Goal: Task Accomplishment & Management: Manage account settings

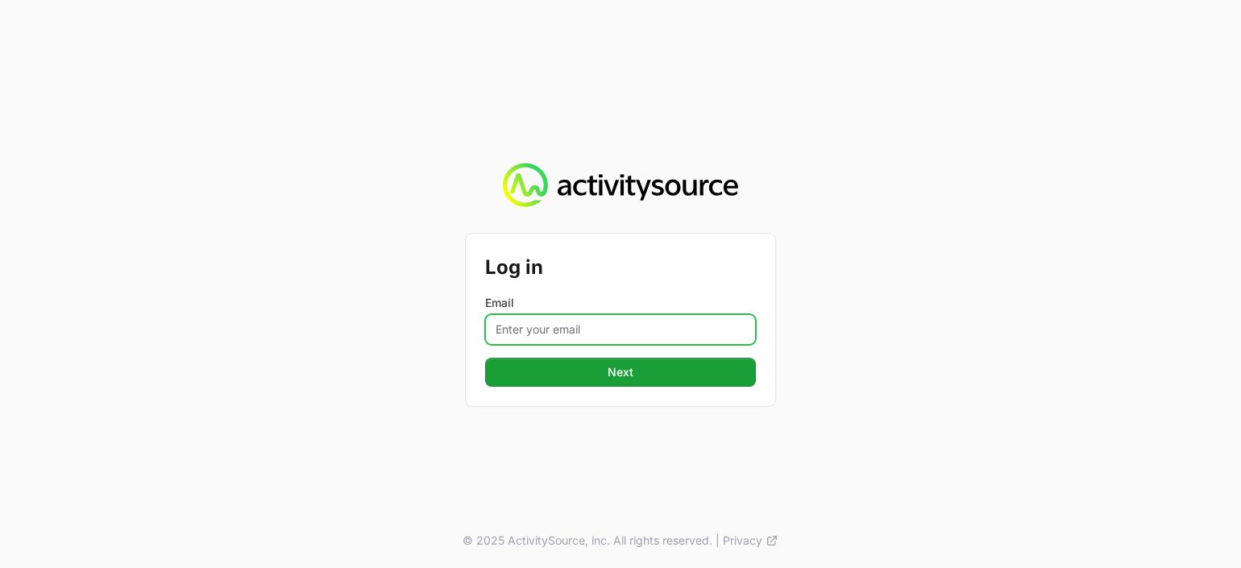
click at [584, 334] on input "Email" at bounding box center [620, 329] width 271 height 31
type input "[PERSON_NAME][EMAIL_ADDRESS][PERSON_NAME][DOMAIN_NAME]"
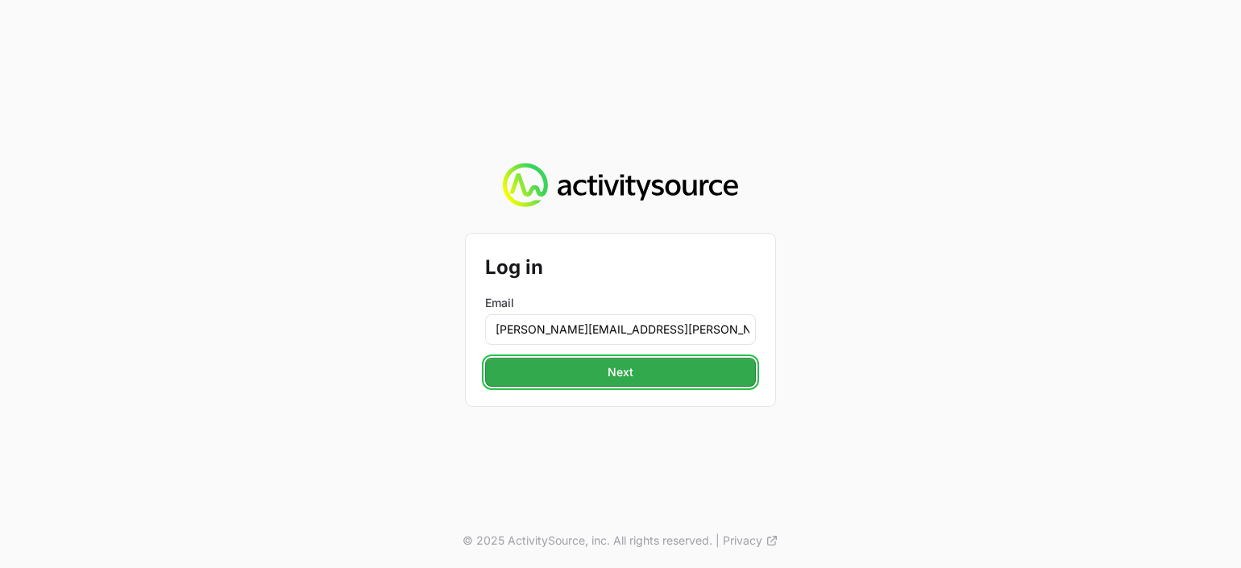
click at [630, 366] on span "Next" at bounding box center [621, 372] width 26 height 19
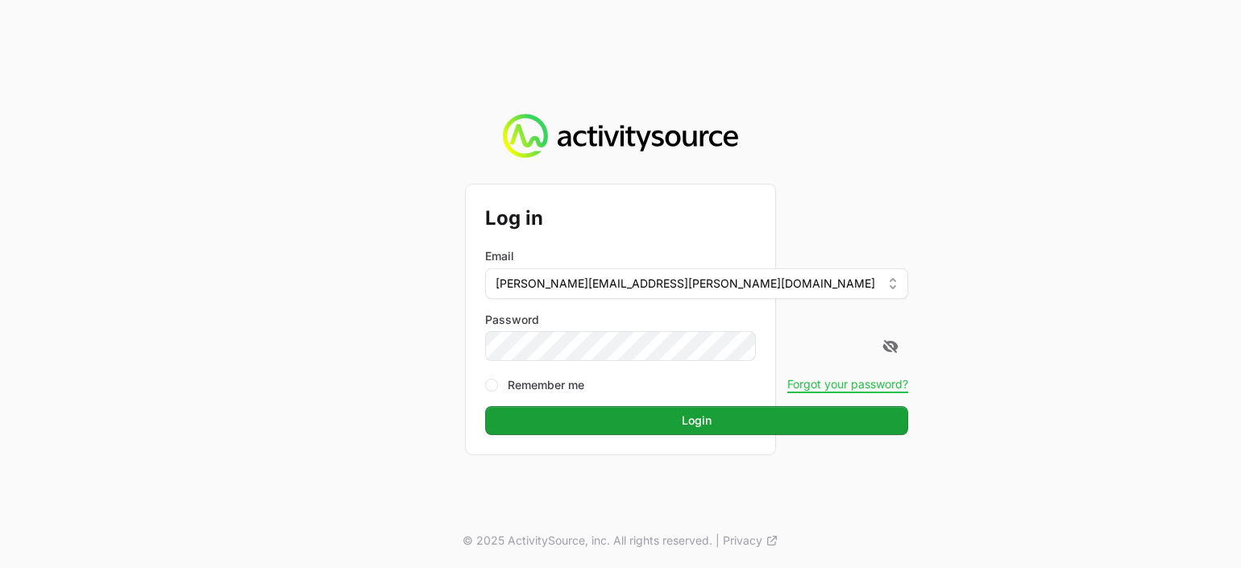
click at [485, 406] on button "Login" at bounding box center [696, 420] width 423 height 29
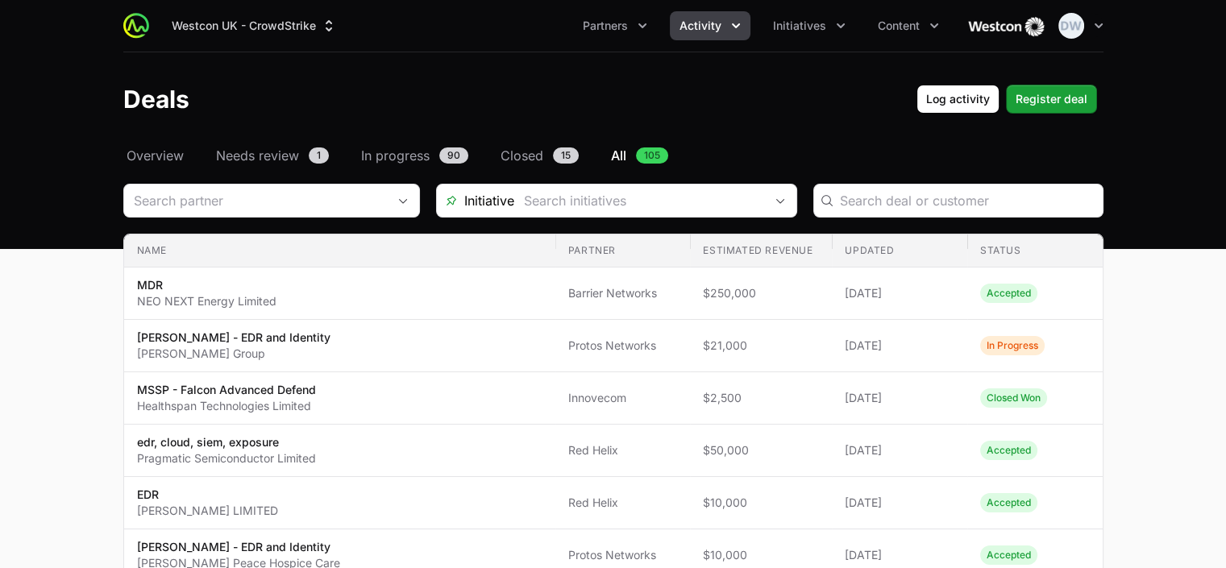
click at [736, 26] on icon "Activity menu" at bounding box center [736, 25] width 8 height 5
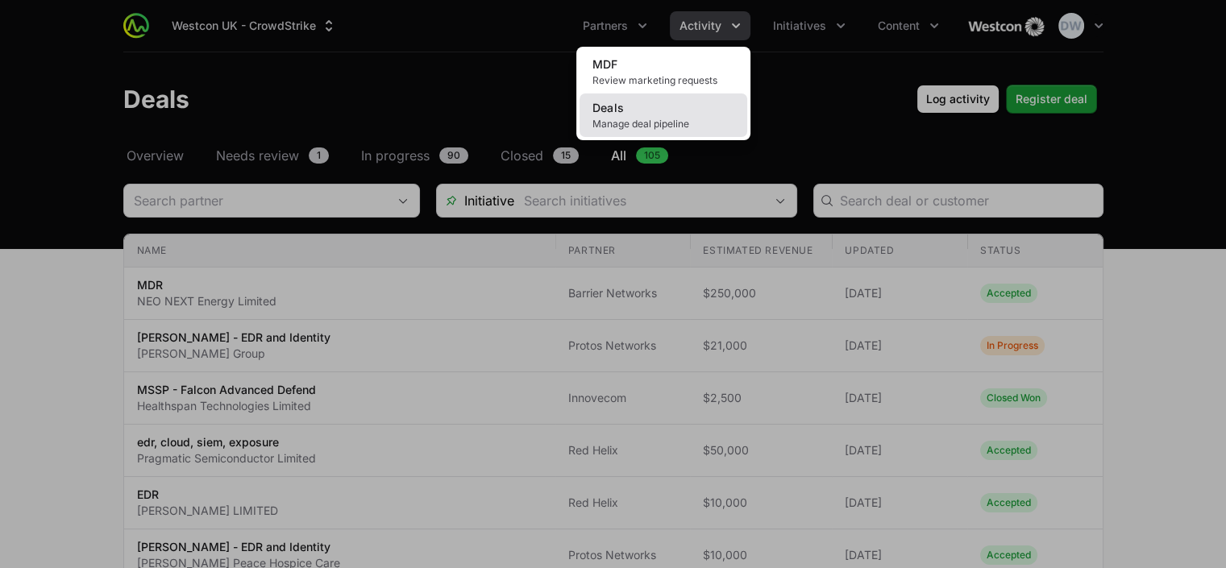
click at [634, 110] on link "Deals Manage deal pipeline" at bounding box center [663, 115] width 168 height 44
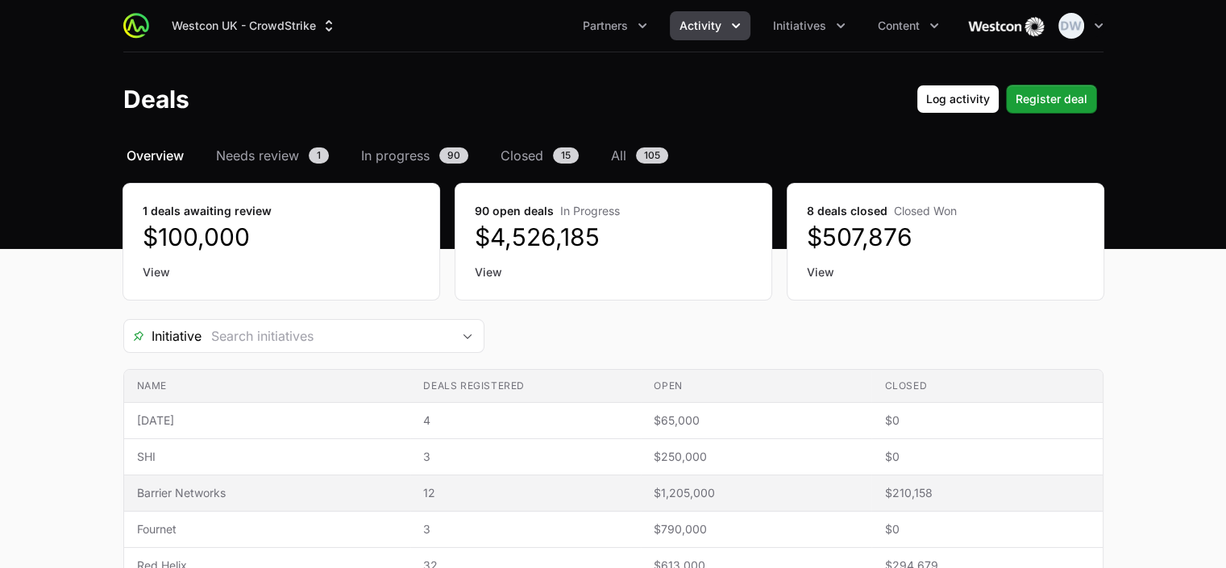
click at [913, 493] on span "$210,158" at bounding box center [986, 493] width 205 height 16
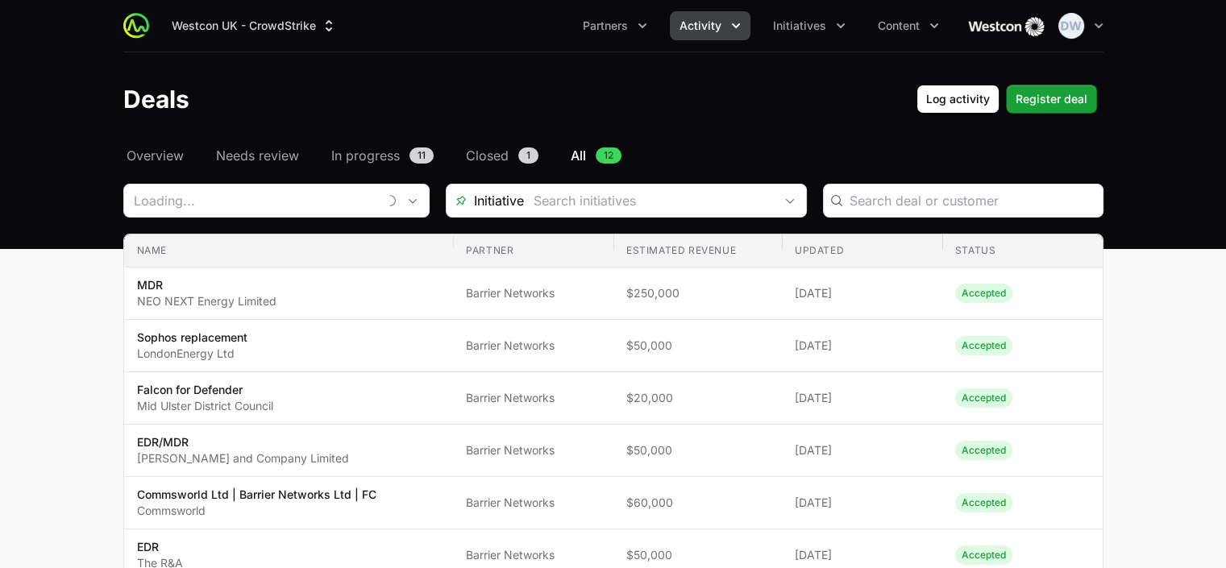
type input "Barrier Networks"
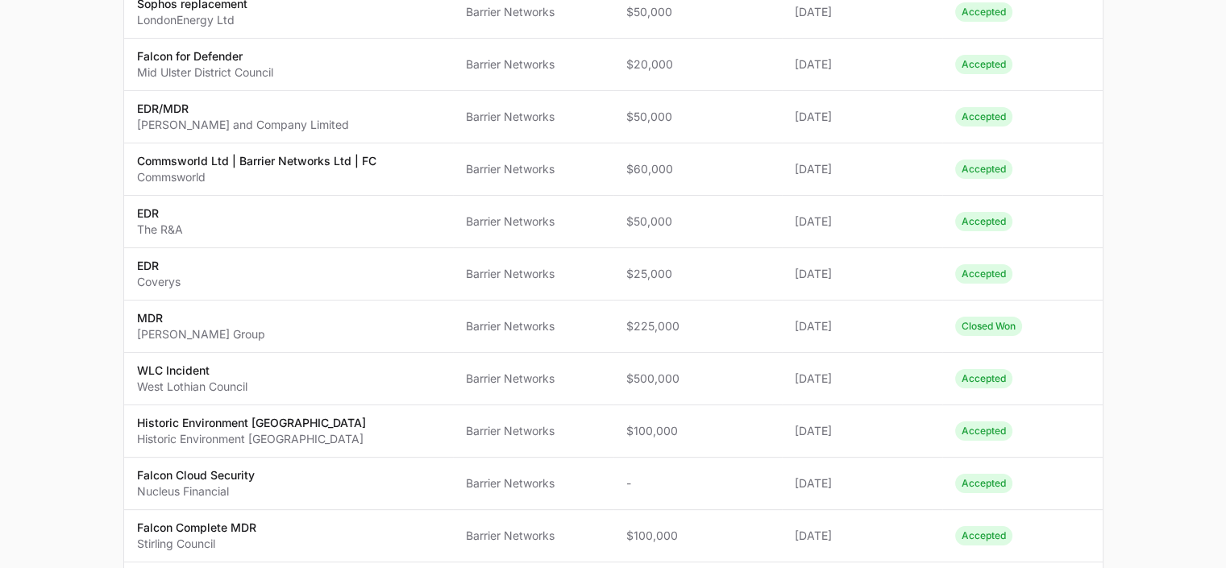
scroll to position [346, 0]
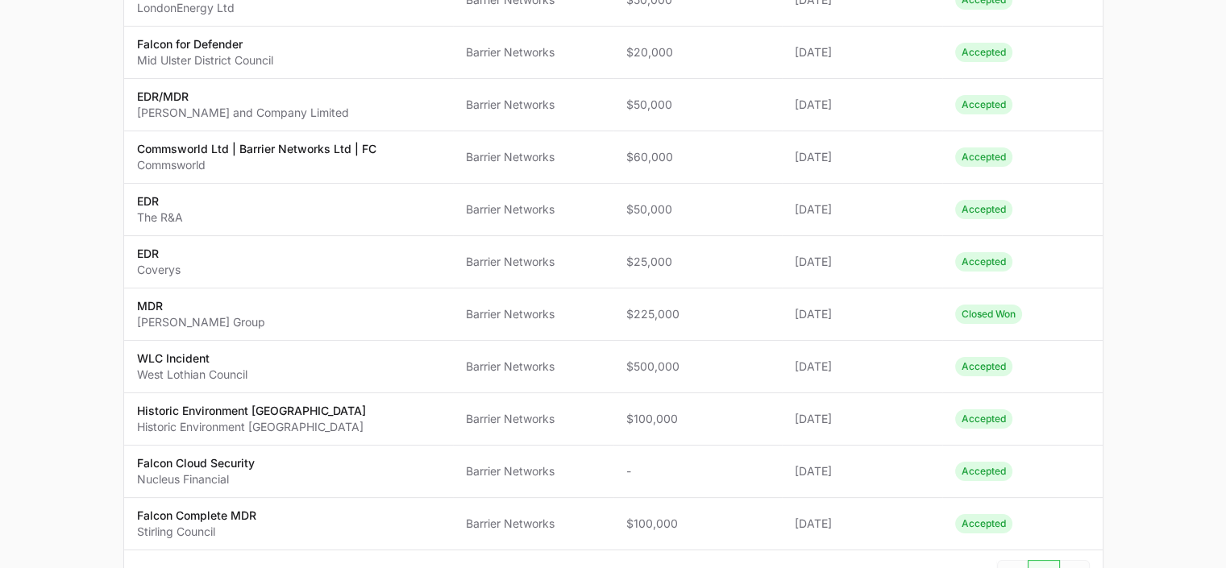
type input "Westcon Cohort"
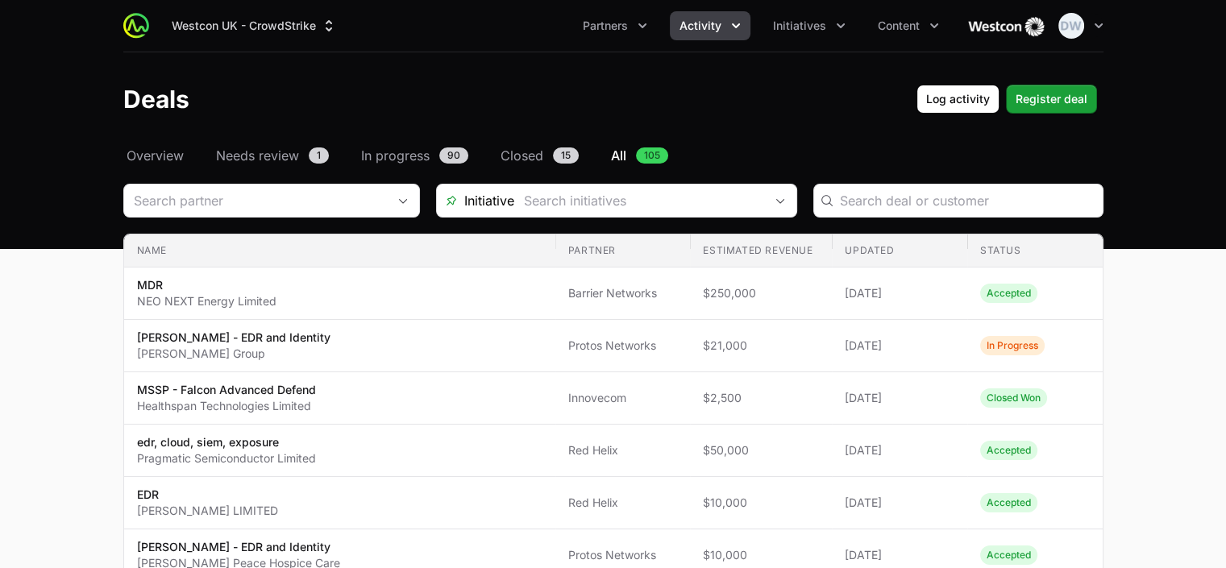
click at [735, 28] on icon "Activity menu" at bounding box center [736, 26] width 16 height 16
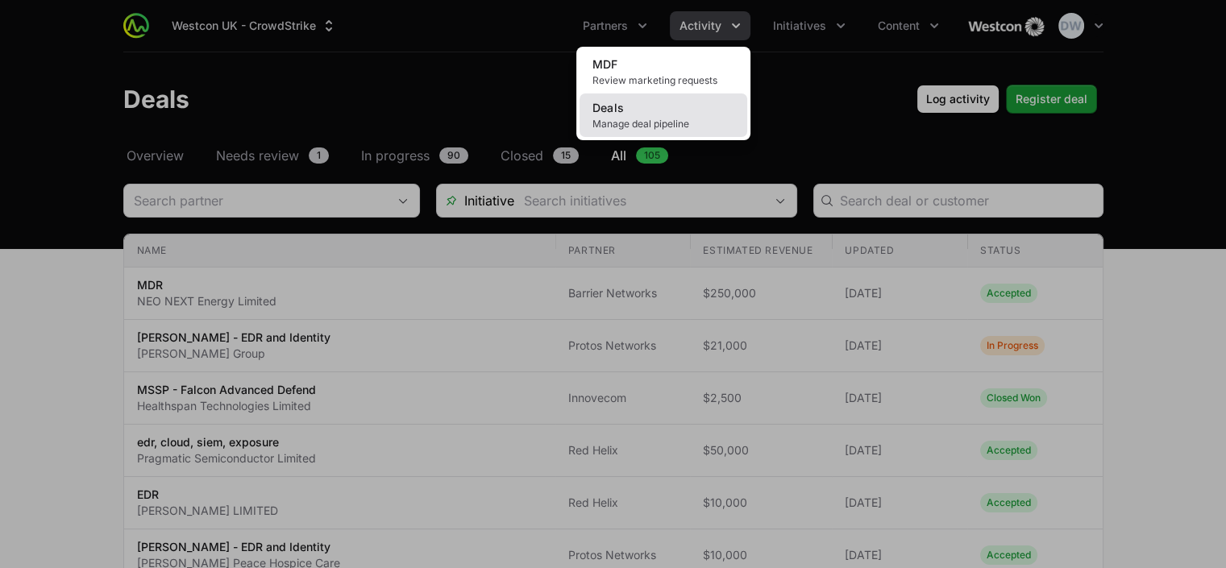
click at [622, 121] on span "Manage deal pipeline" at bounding box center [663, 124] width 142 height 13
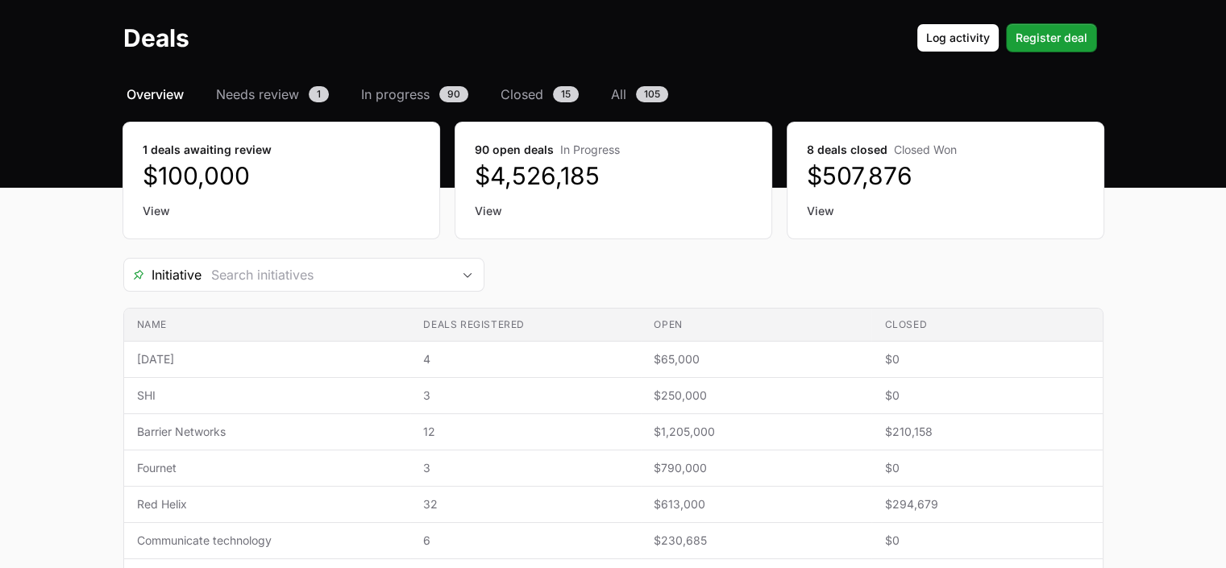
scroll to position [156, 0]
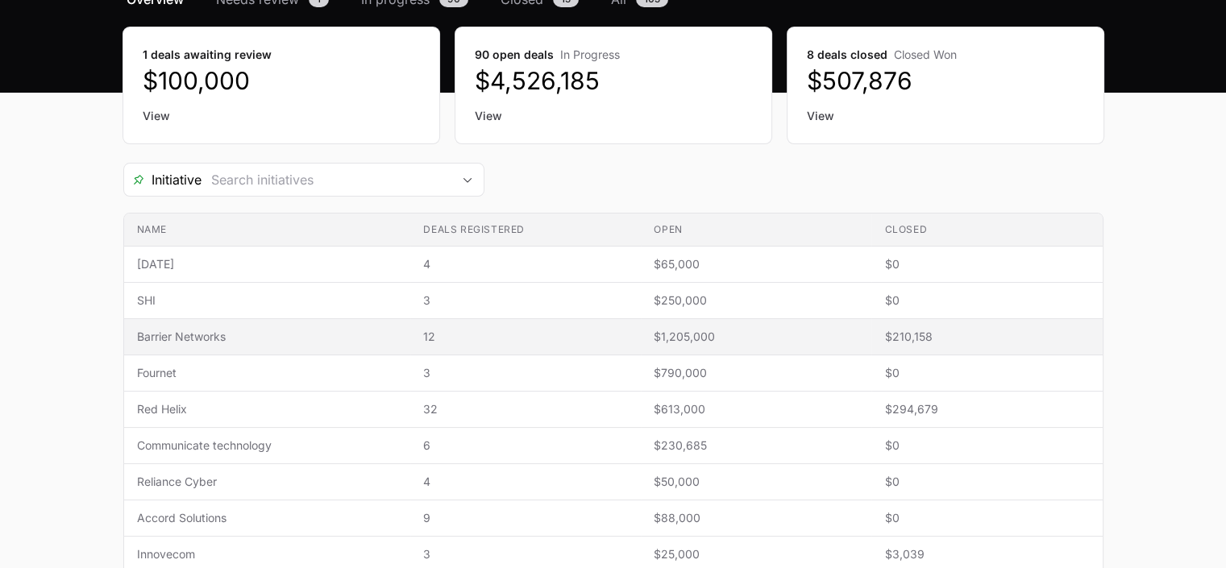
click at [209, 330] on span "Barrier Networks" at bounding box center [267, 337] width 261 height 16
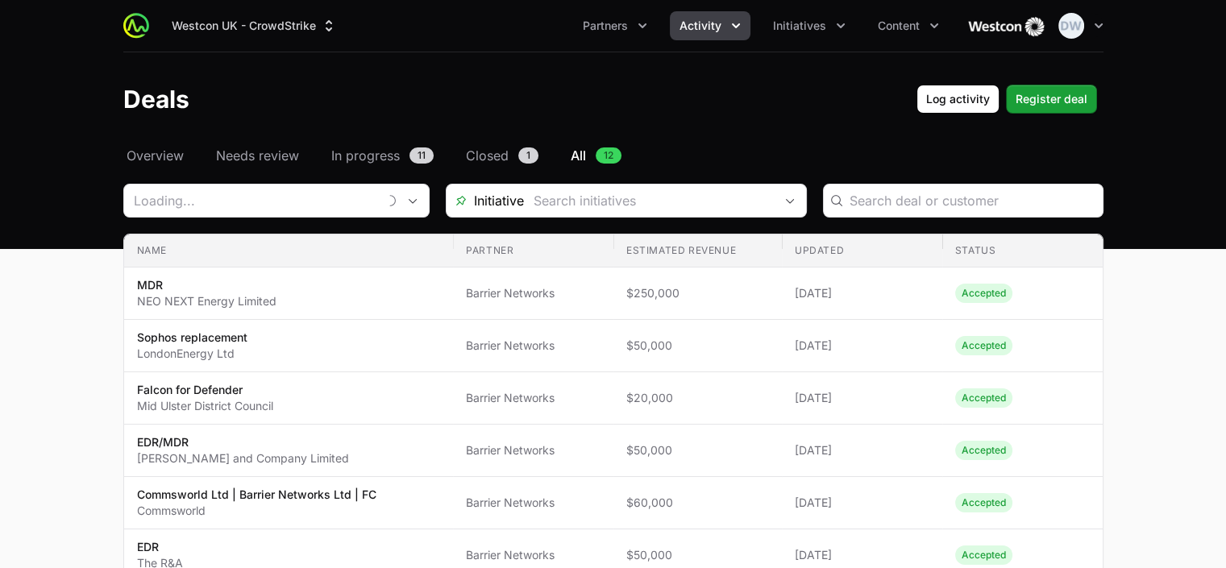
type input "Barrier Networks"
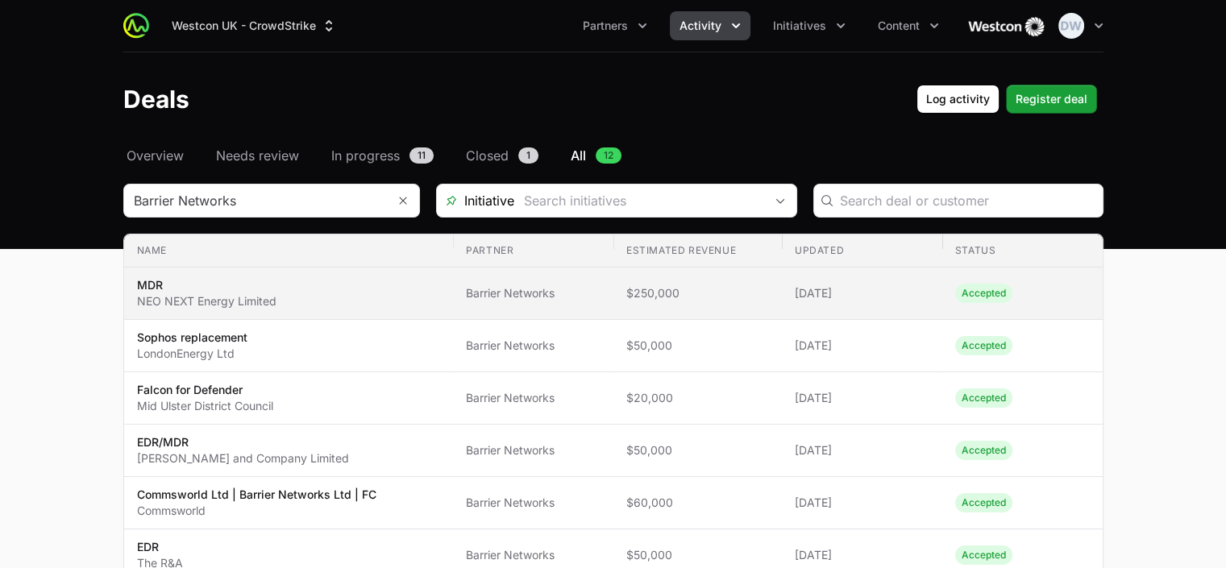
click at [185, 293] on p "NEO NEXT Energy Limited" at bounding box center [206, 301] width 139 height 16
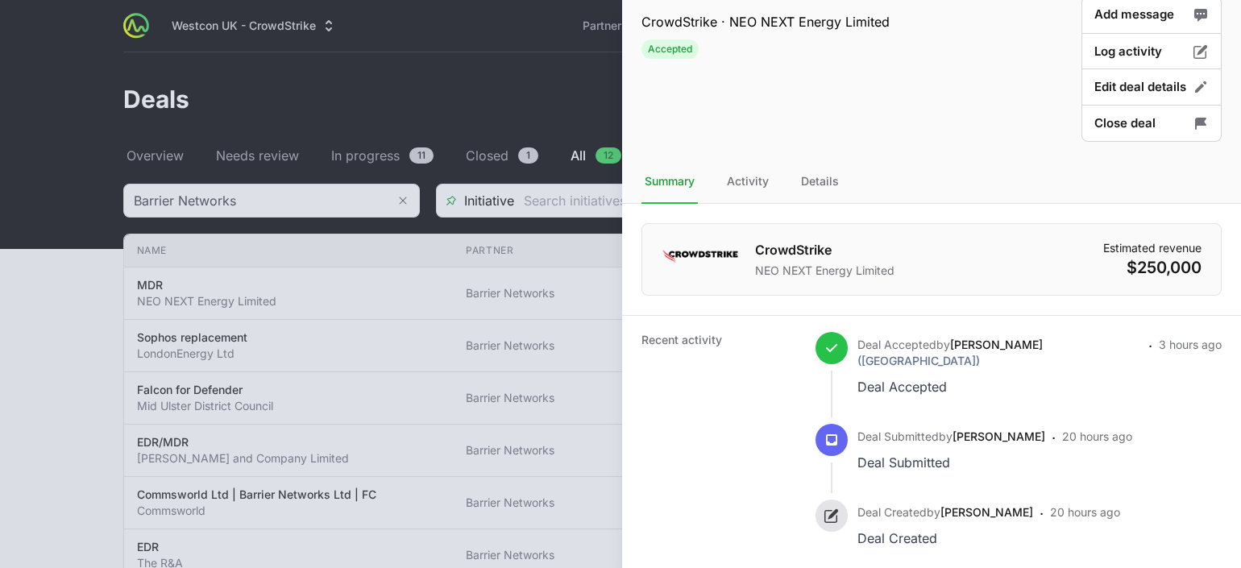
scroll to position [61, 0]
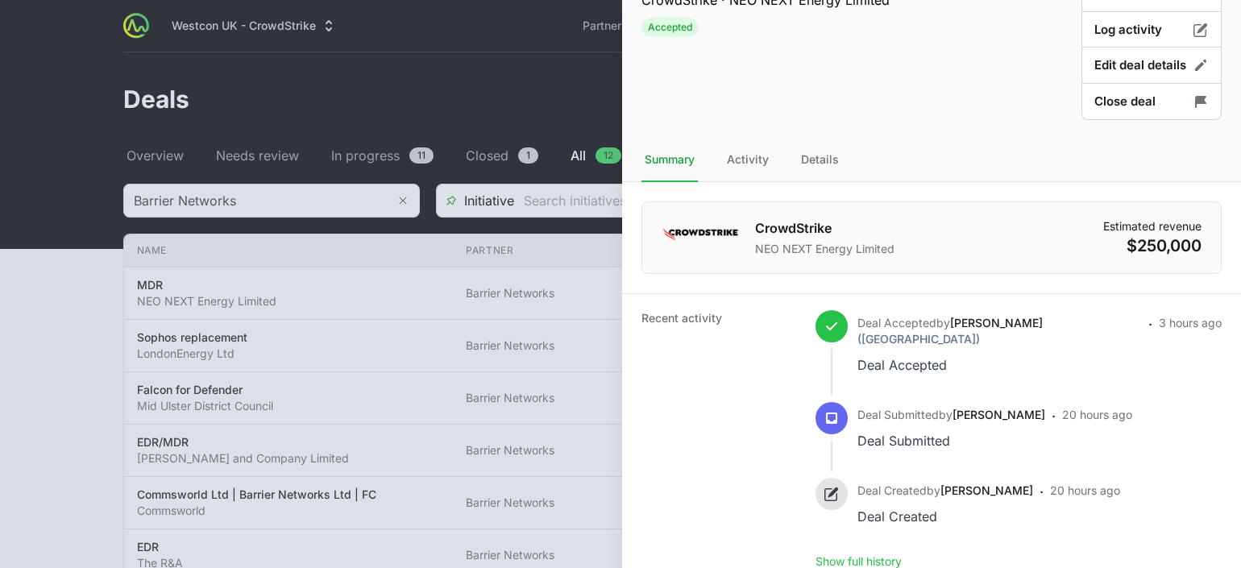
click at [858, 554] on button "Show full history" at bounding box center [858, 561] width 86 height 15
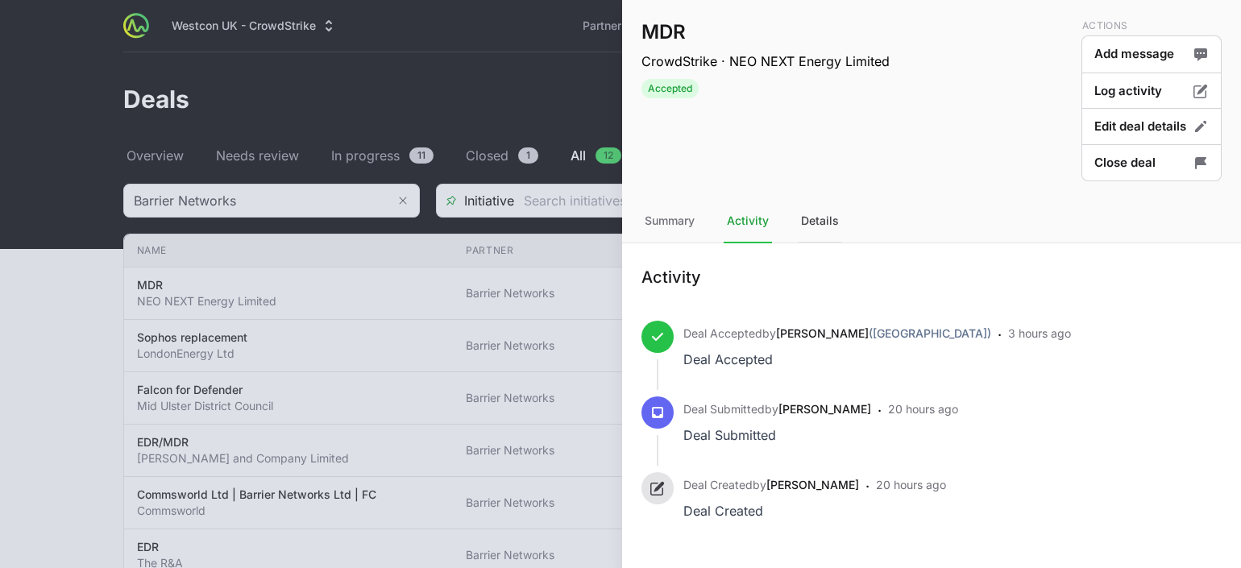
click at [819, 217] on div "Details" at bounding box center [820, 222] width 44 height 44
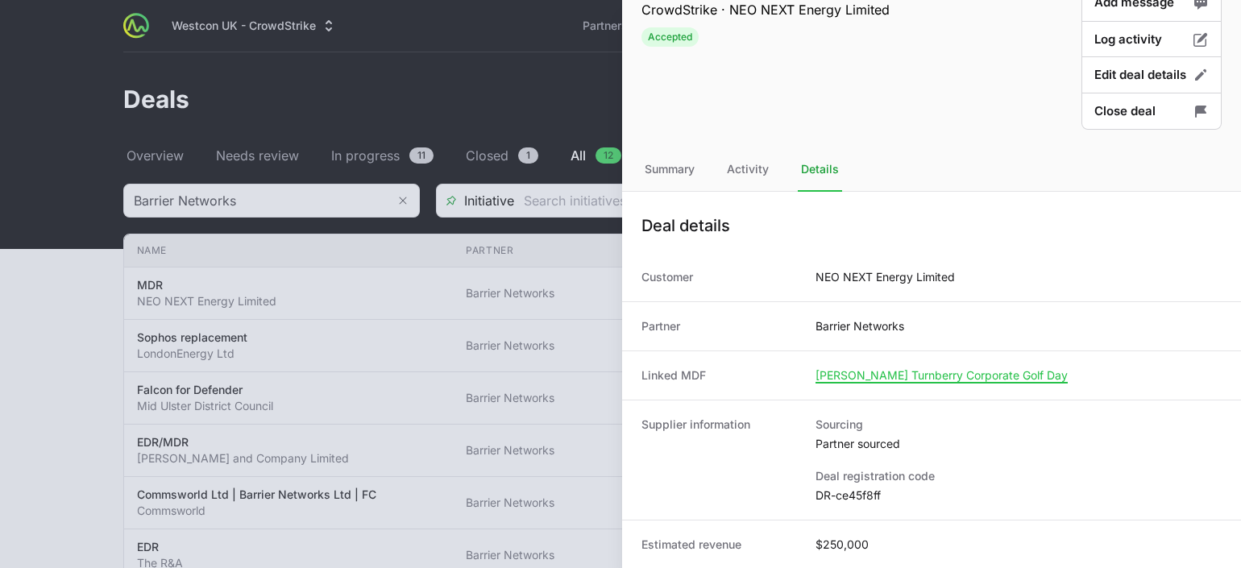
scroll to position [9, 0]
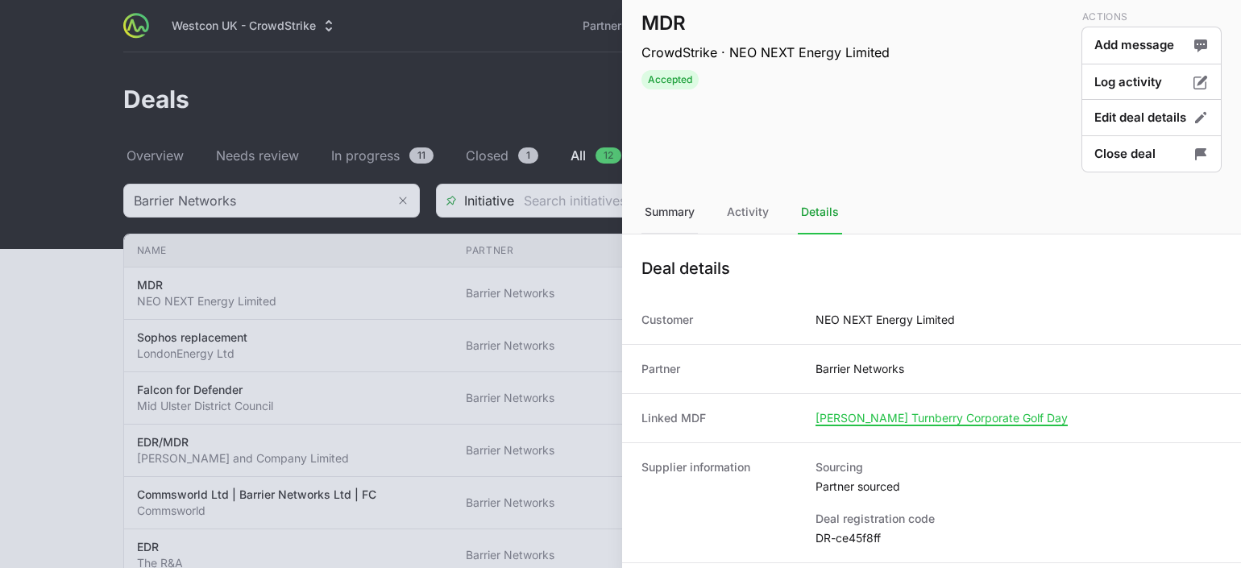
click at [724, 211] on div "Summary" at bounding box center [748, 213] width 48 height 44
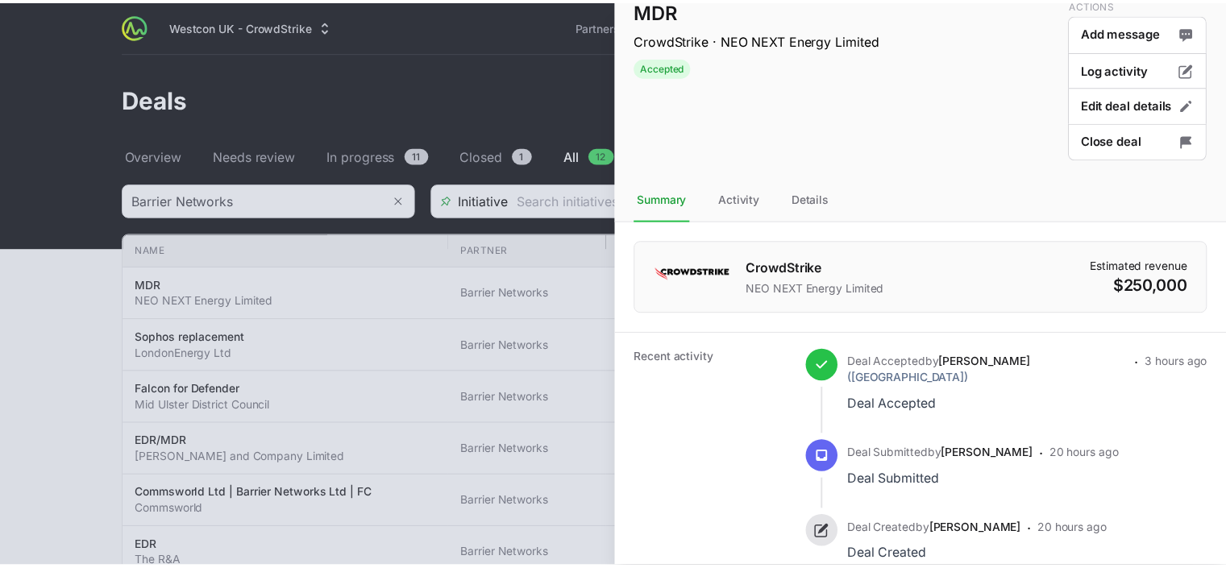
scroll to position [0, 0]
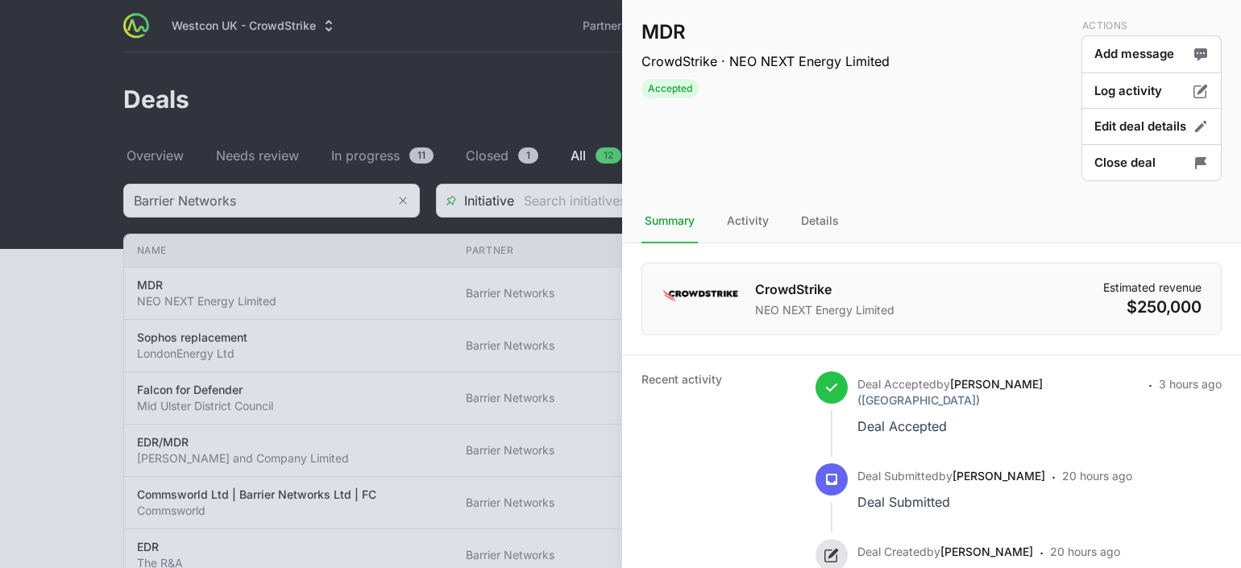
click at [15, 302] on div at bounding box center [620, 284] width 1241 height 568
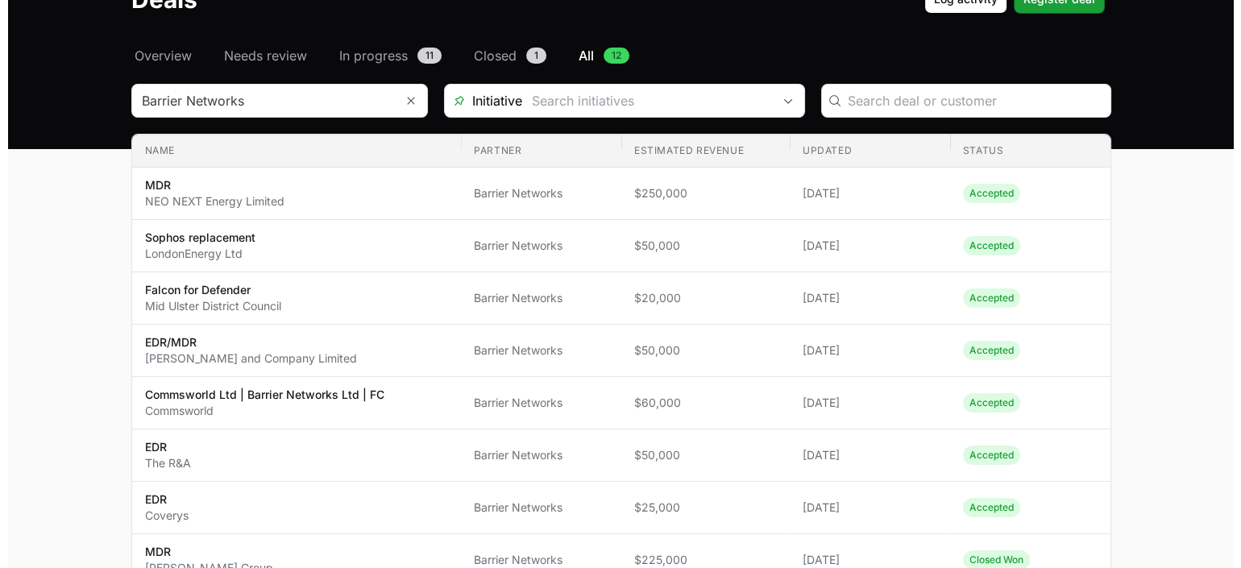
scroll to position [302, 0]
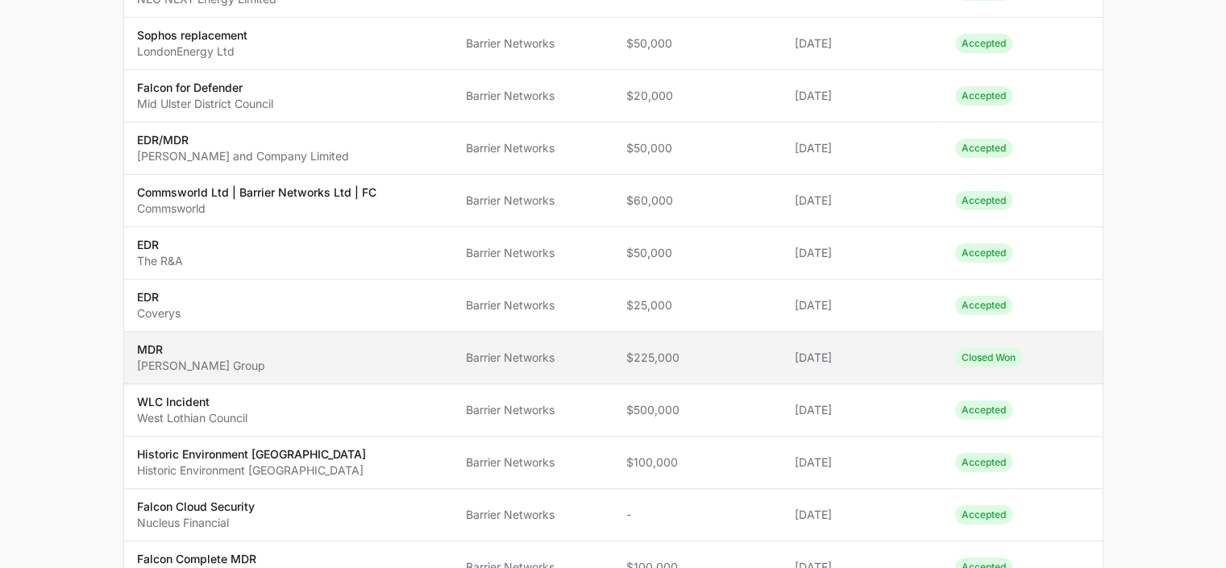
click at [994, 355] on span "Closed Won" at bounding box center [988, 357] width 67 height 19
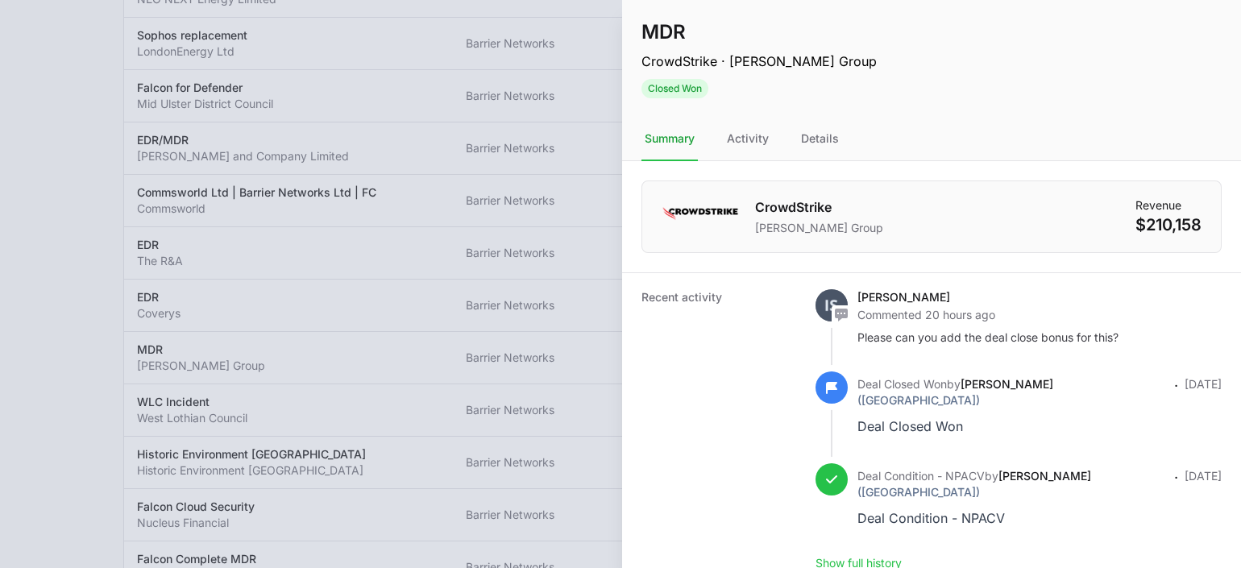
click at [43, 124] on div at bounding box center [620, 284] width 1241 height 568
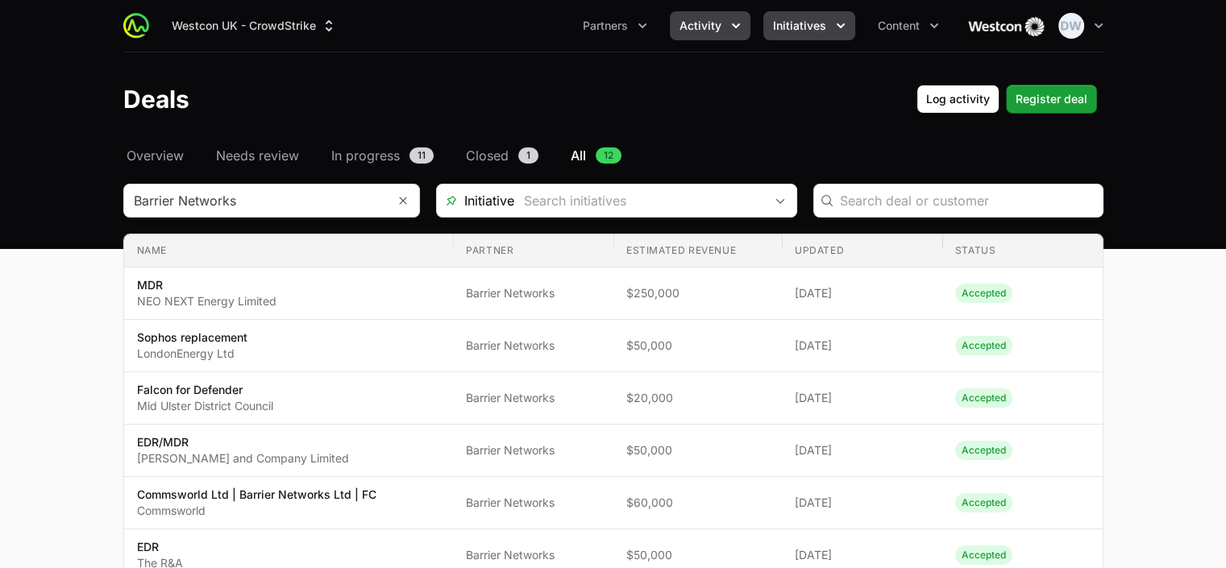
click at [816, 20] on span "Initiatives" at bounding box center [799, 26] width 53 height 16
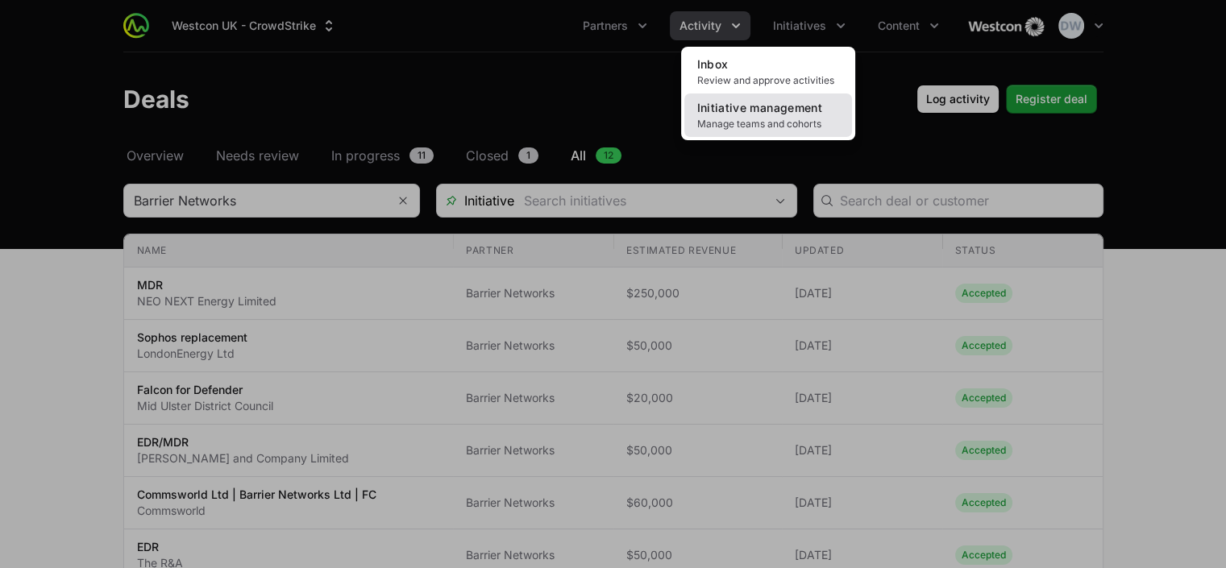
click at [759, 113] on span "Initiative management" at bounding box center [759, 108] width 125 height 14
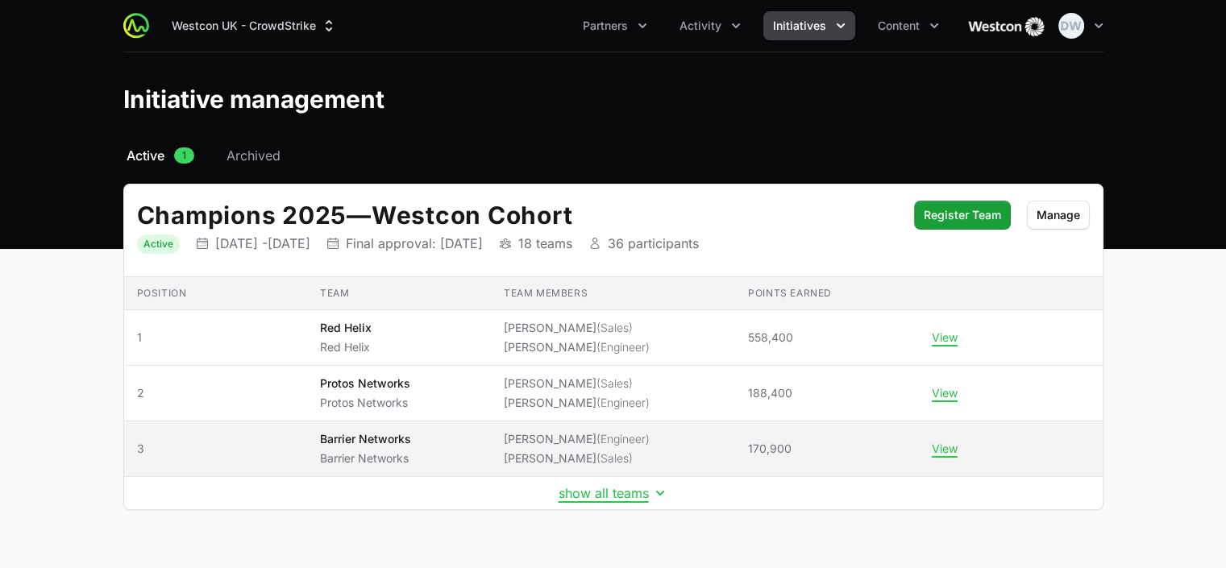
click at [363, 441] on p "Barrier Networks" at bounding box center [365, 439] width 91 height 16
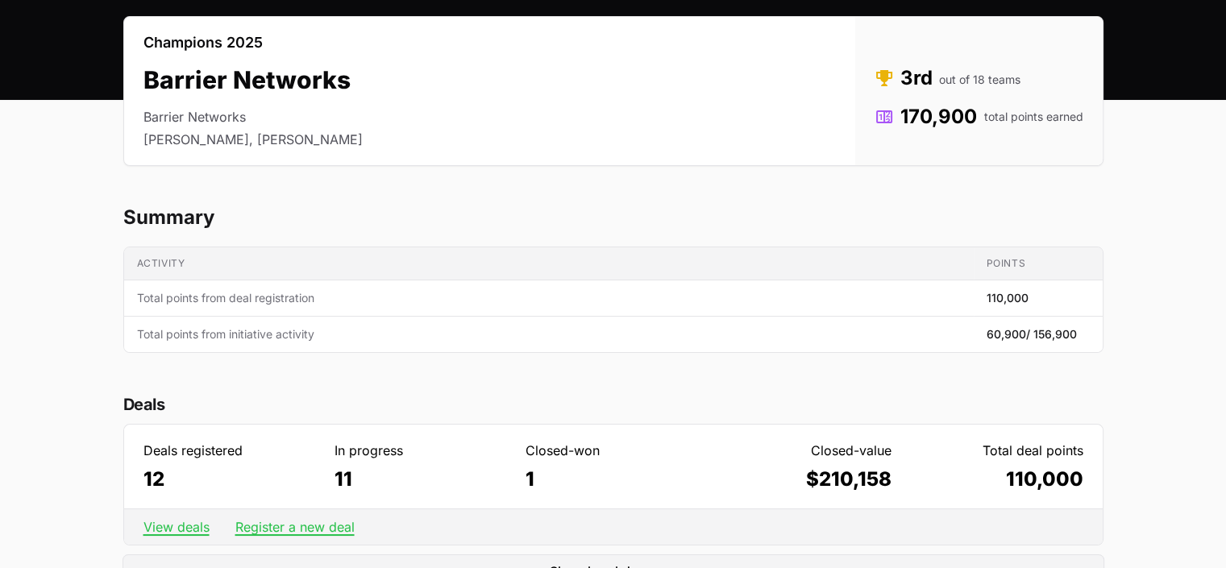
scroll to position [126, 0]
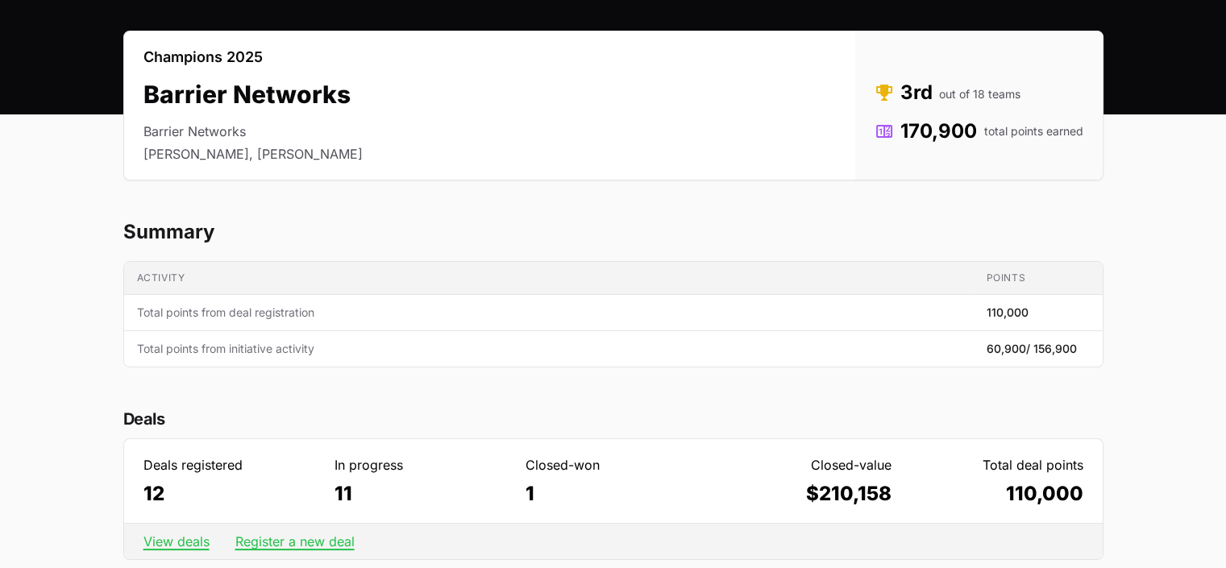
click at [1064, 346] on span "/ 156,900" at bounding box center [1051, 349] width 51 height 14
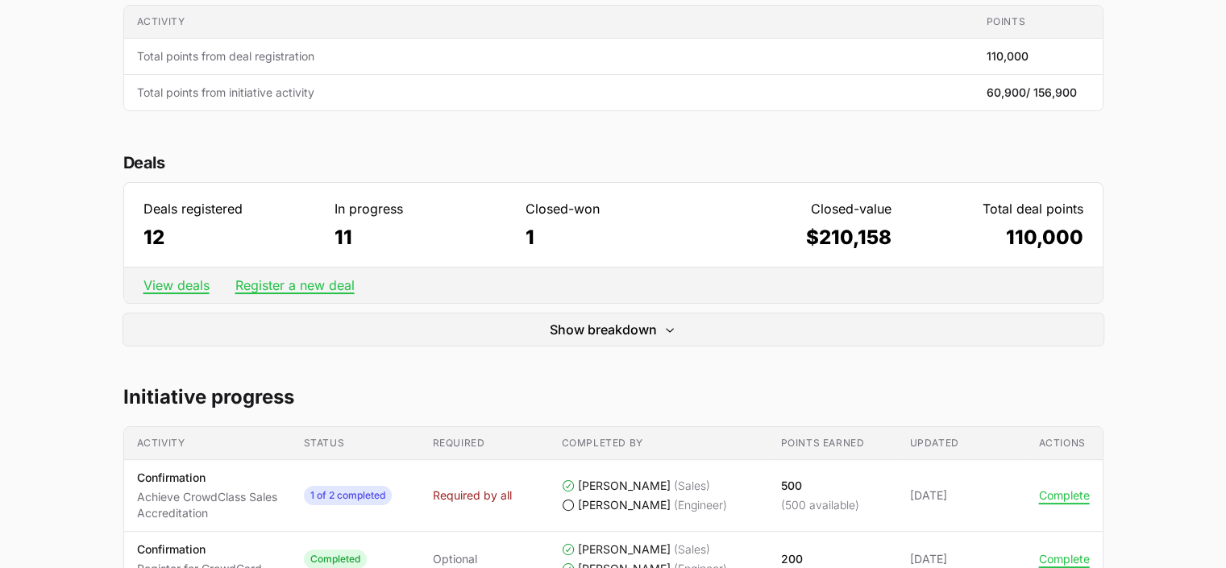
scroll to position [384, 0]
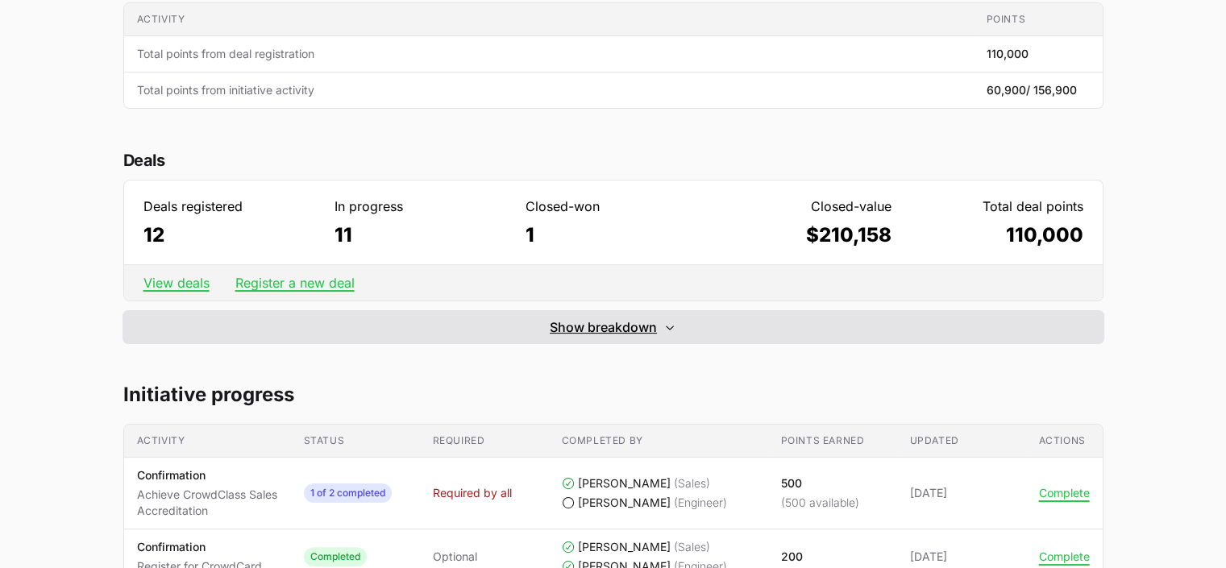
click at [658, 323] on button "Show breakdown Hide breakdown" at bounding box center [613, 327] width 980 height 32
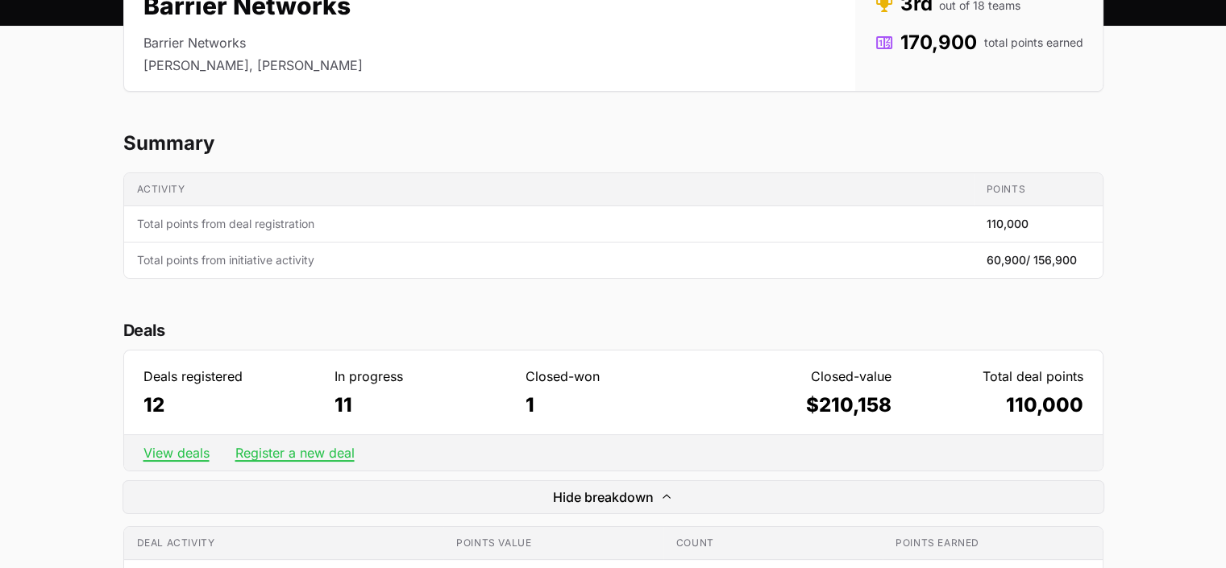
scroll to position [336, 0]
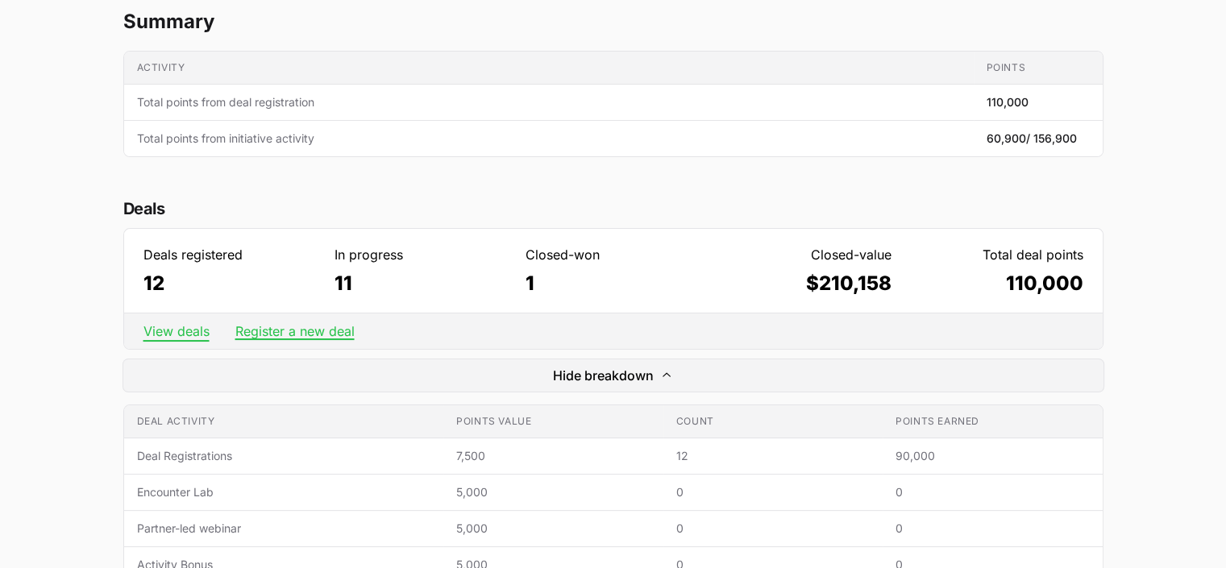
click at [185, 324] on link "View deals" at bounding box center [176, 331] width 66 height 16
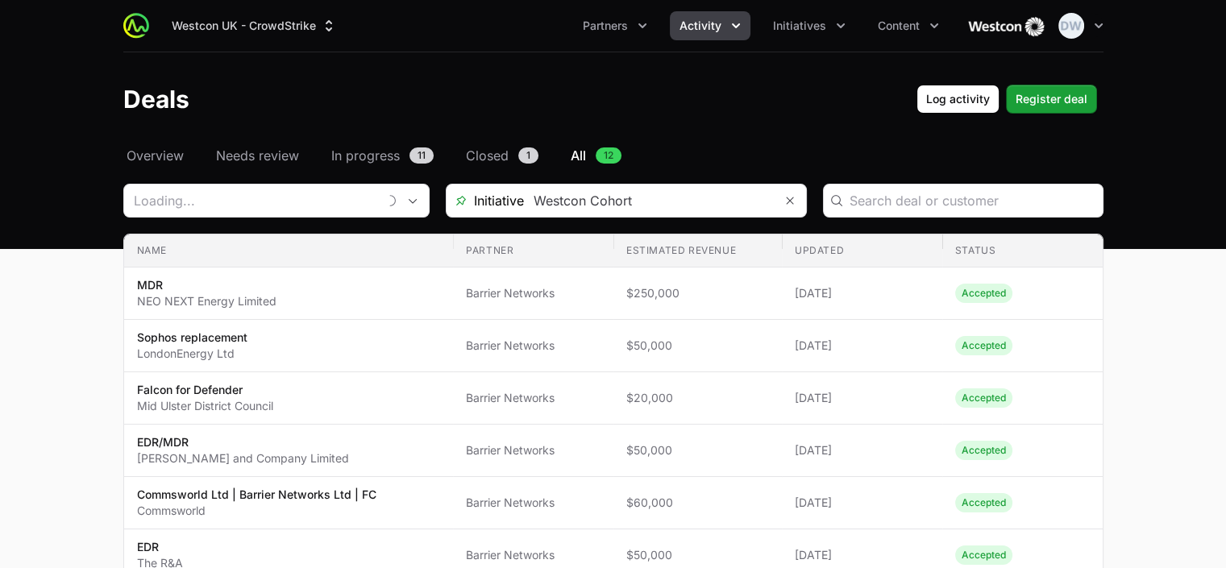
type input "Barrier Networks"
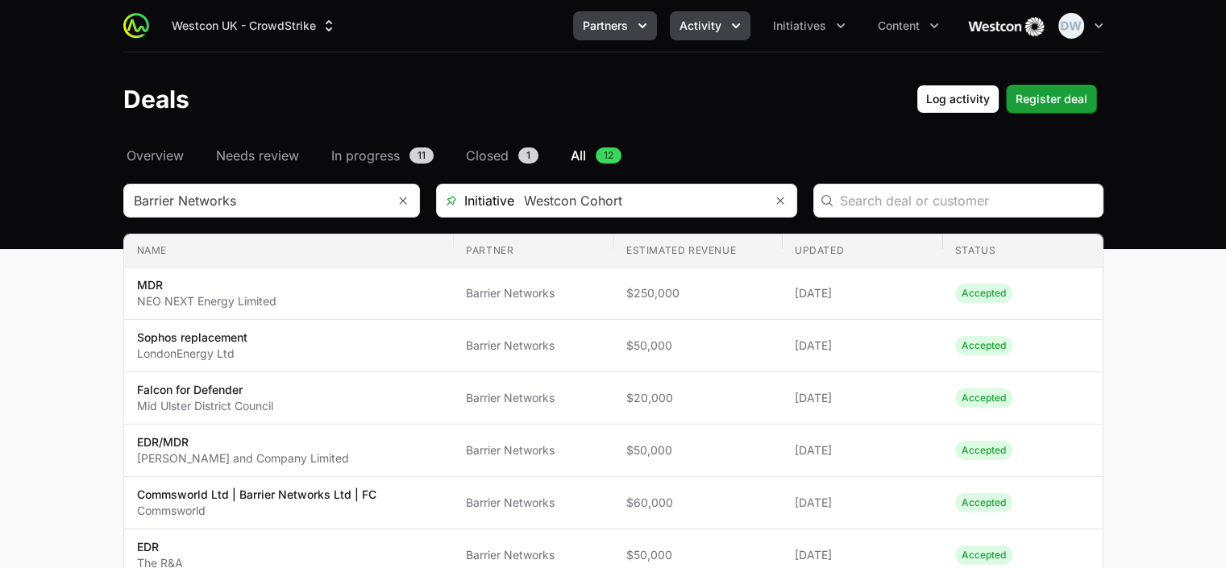
click at [644, 24] on icon "Partners menu" at bounding box center [642, 26] width 16 height 16
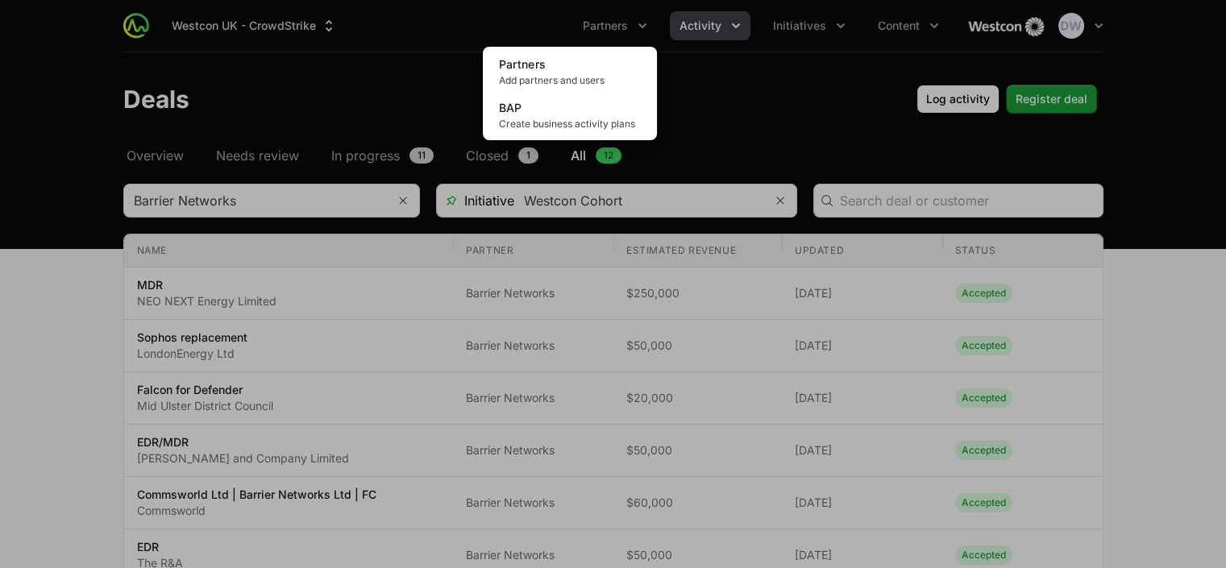
click at [729, 24] on div "Partners menu" at bounding box center [613, 284] width 1226 height 568
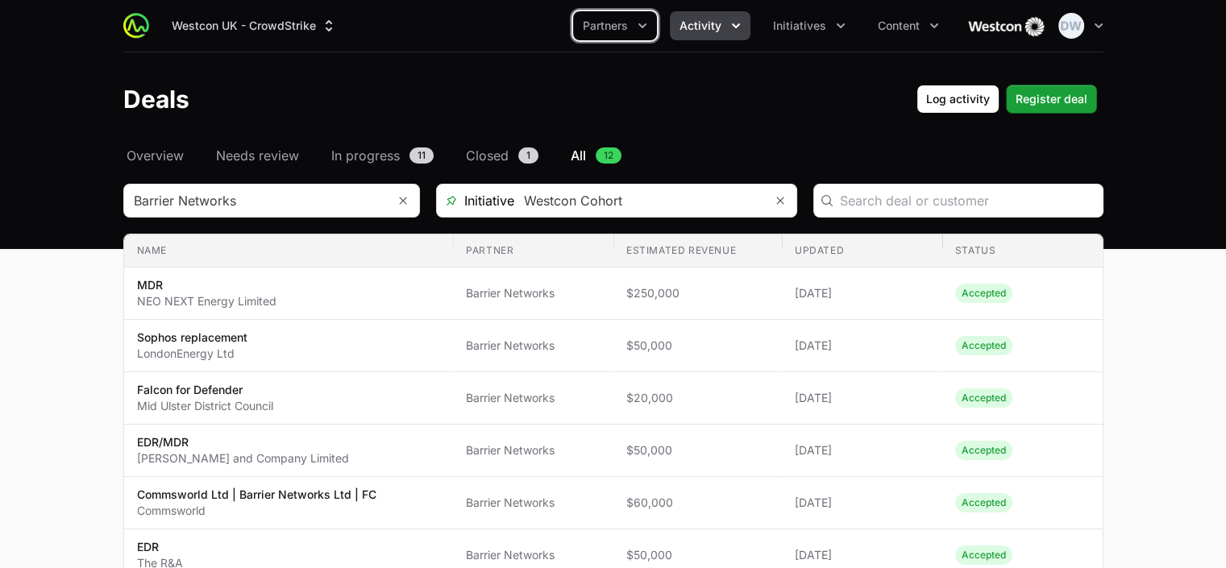
click at [736, 27] on icon "Activity menu" at bounding box center [736, 25] width 8 height 5
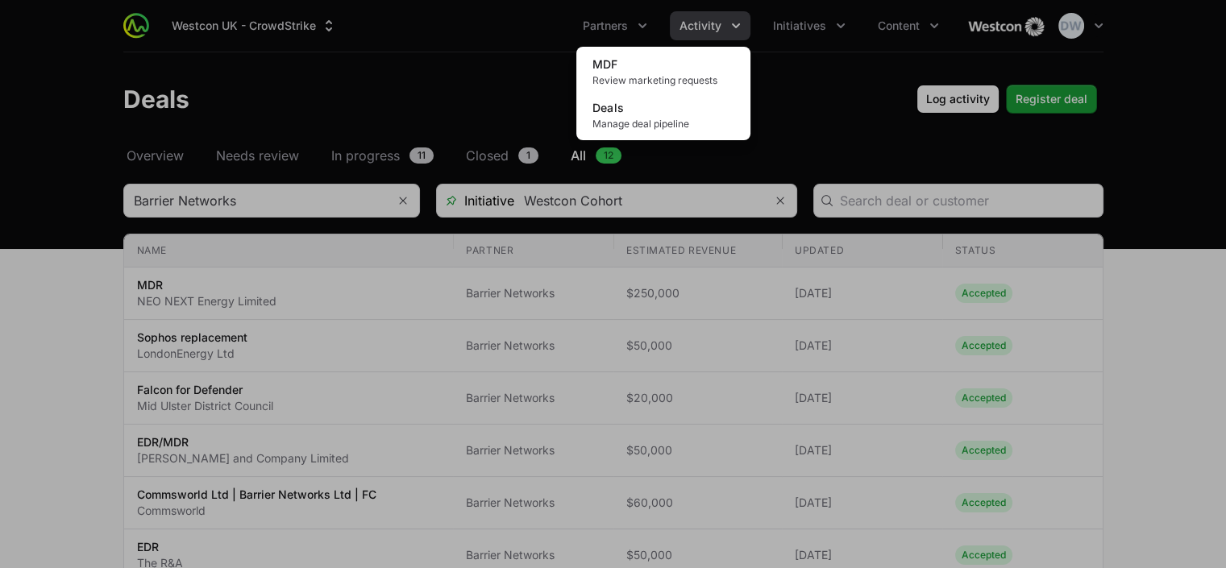
click at [801, 28] on div "Activity menu" at bounding box center [613, 284] width 1226 height 568
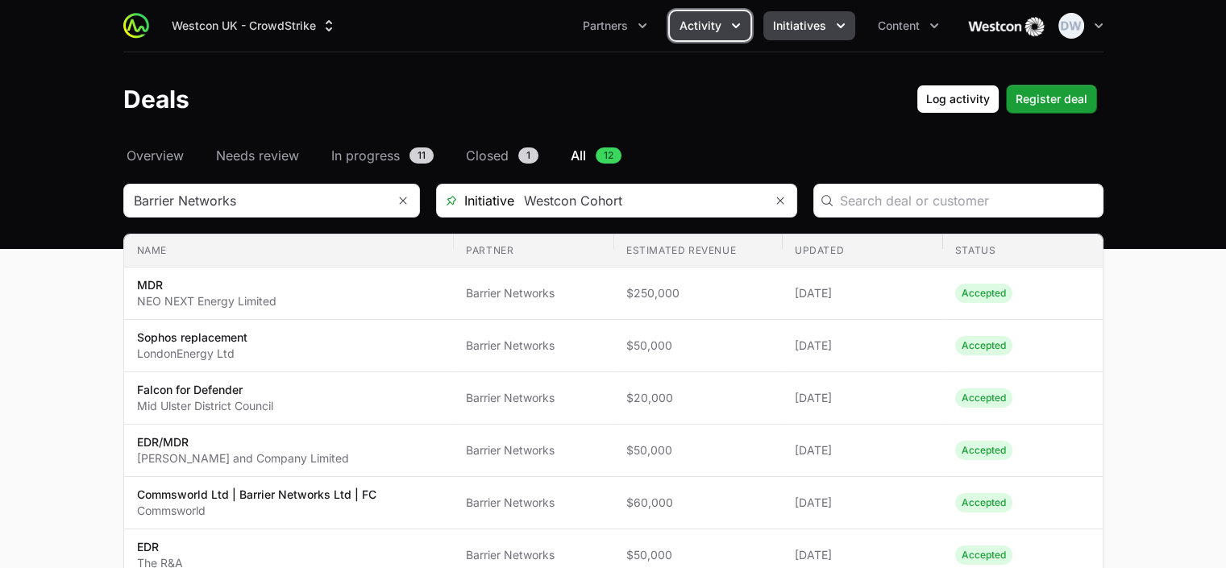
click at [823, 26] on span "Initiatives" at bounding box center [799, 26] width 53 height 16
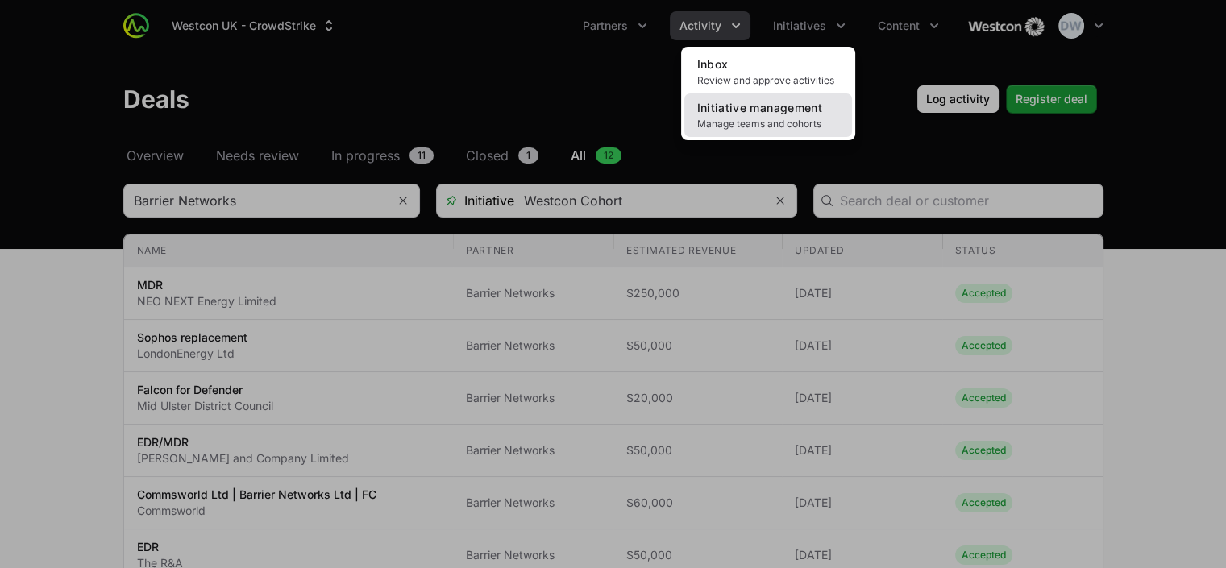
click at [766, 110] on span "Initiative management" at bounding box center [759, 108] width 125 height 14
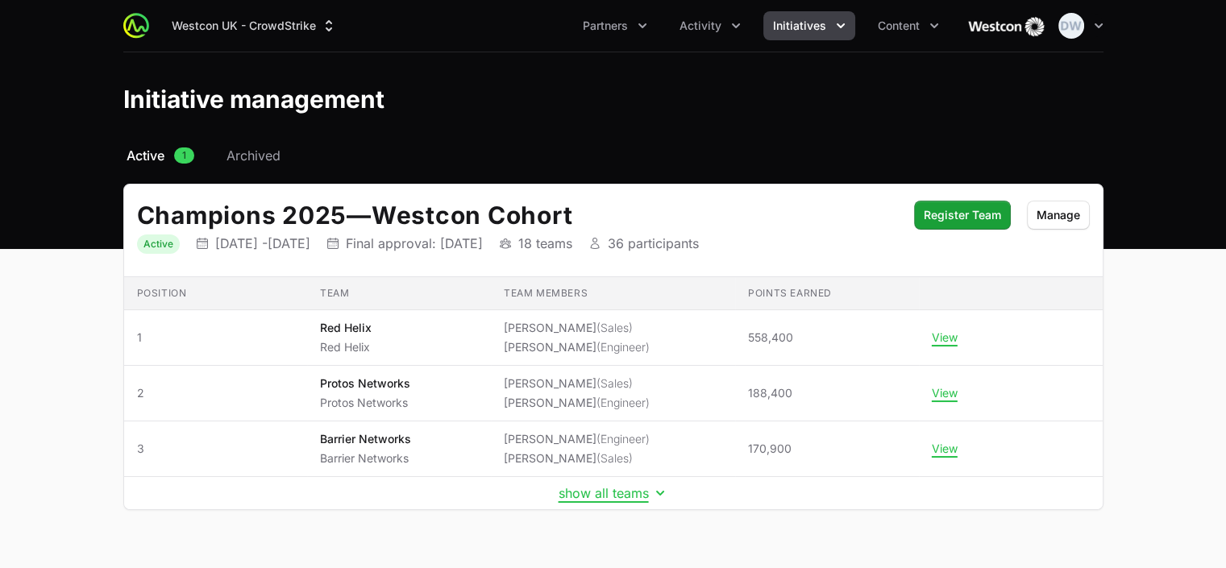
scroll to position [33, 0]
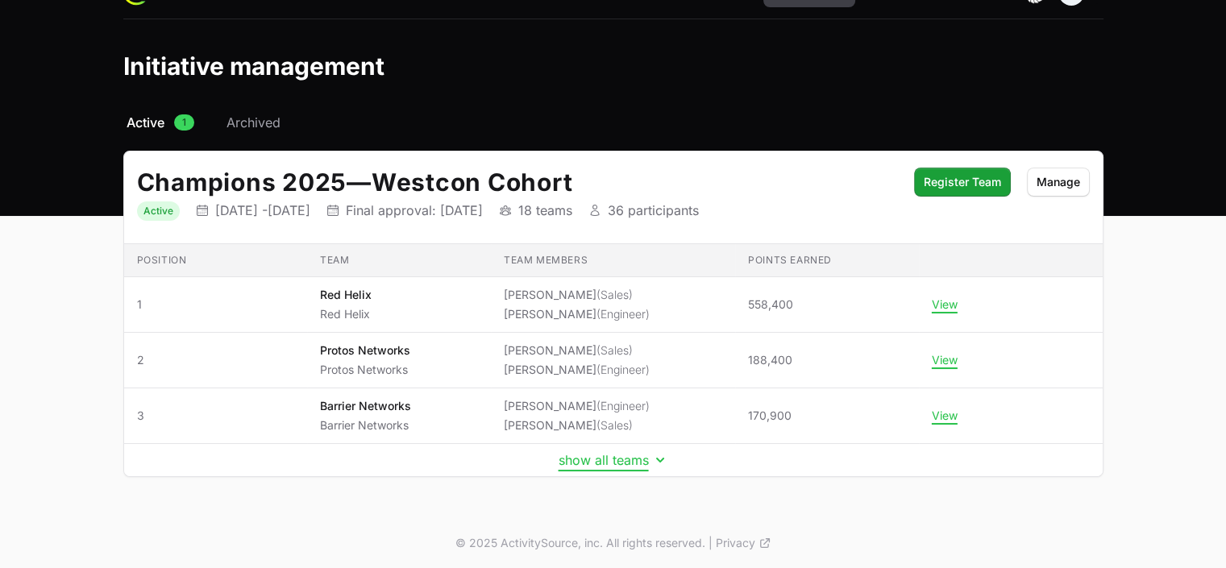
click at [612, 456] on button "show all teams" at bounding box center [613, 460] width 110 height 16
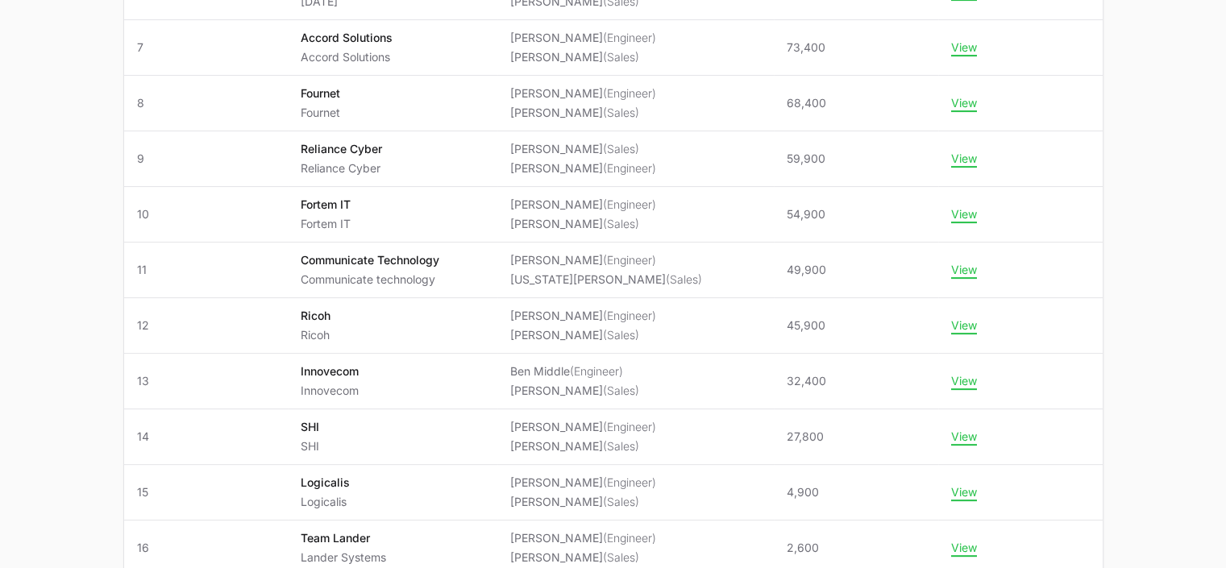
scroll to position [624, 0]
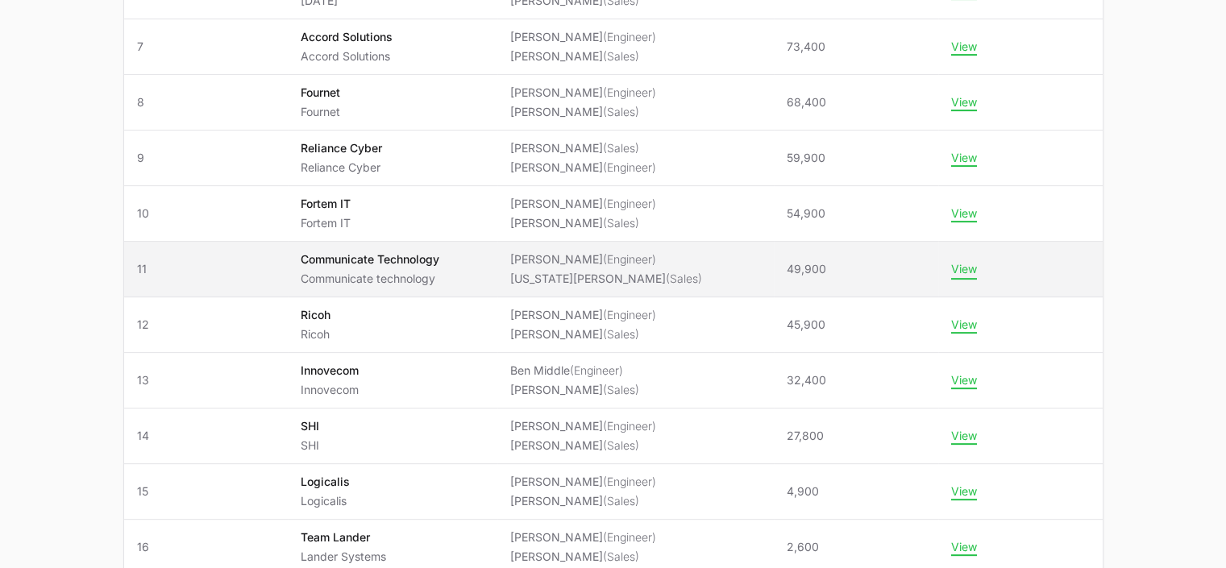
click at [954, 268] on button "View" at bounding box center [964, 269] width 26 height 15
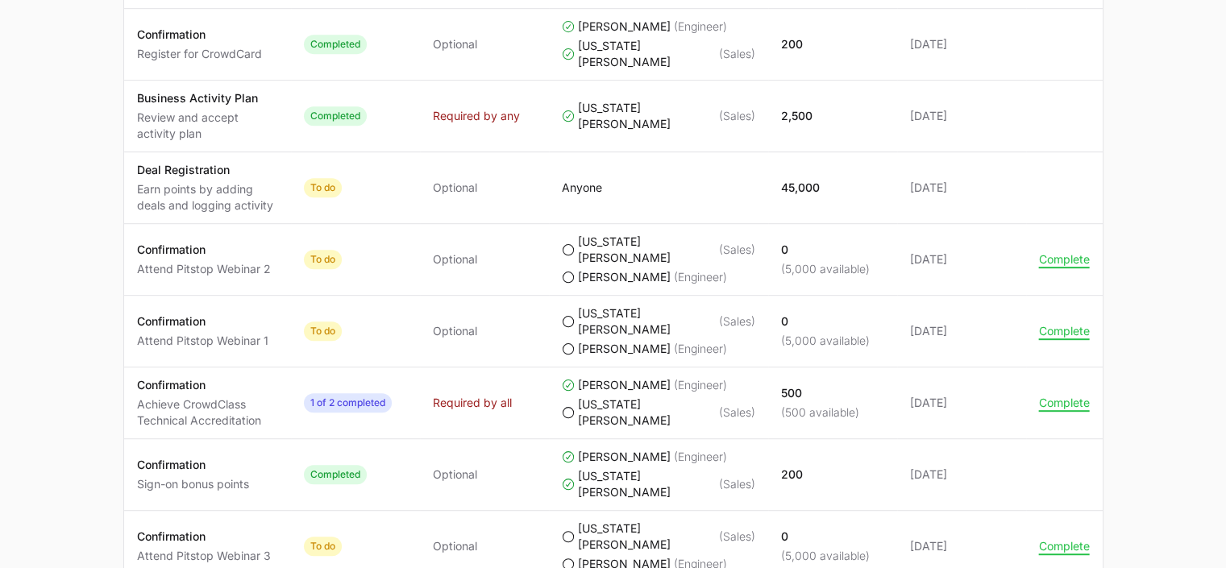
scroll to position [916, 0]
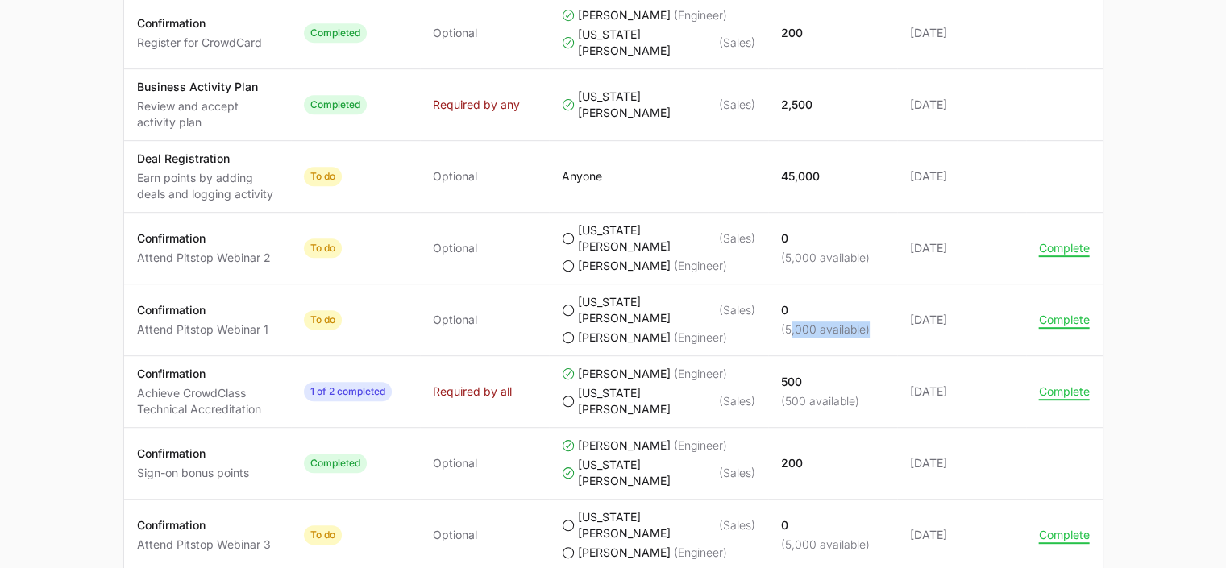
drag, startPoint x: 784, startPoint y: 284, endPoint x: 861, endPoint y: 284, distance: 77.4
click at [861, 321] on p "(5,000 available)" at bounding box center [825, 329] width 89 height 16
click at [267, 302] on span "Confirmation Attend Pitstop Webinar 1" at bounding box center [207, 319] width 141 height 35
drag, startPoint x: 243, startPoint y: 288, endPoint x: 136, endPoint y: 285, distance: 106.4
click at [137, 302] on span "Confirmation Attend Pitstop Webinar 1" at bounding box center [207, 319] width 141 height 35
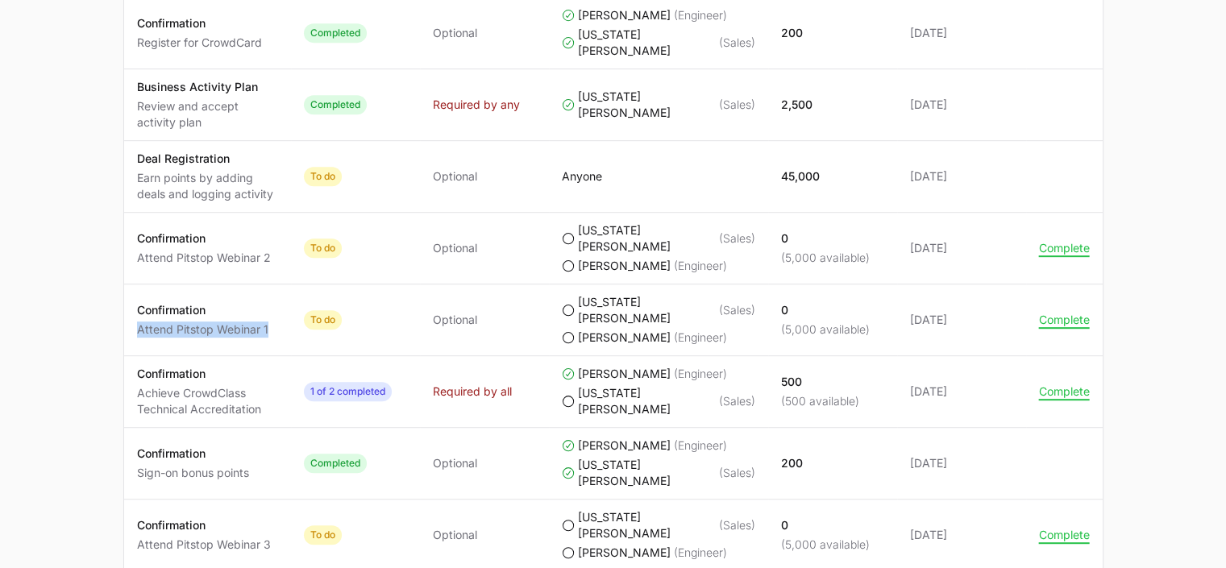
copy p "Attend Pitstop Webinar 1"
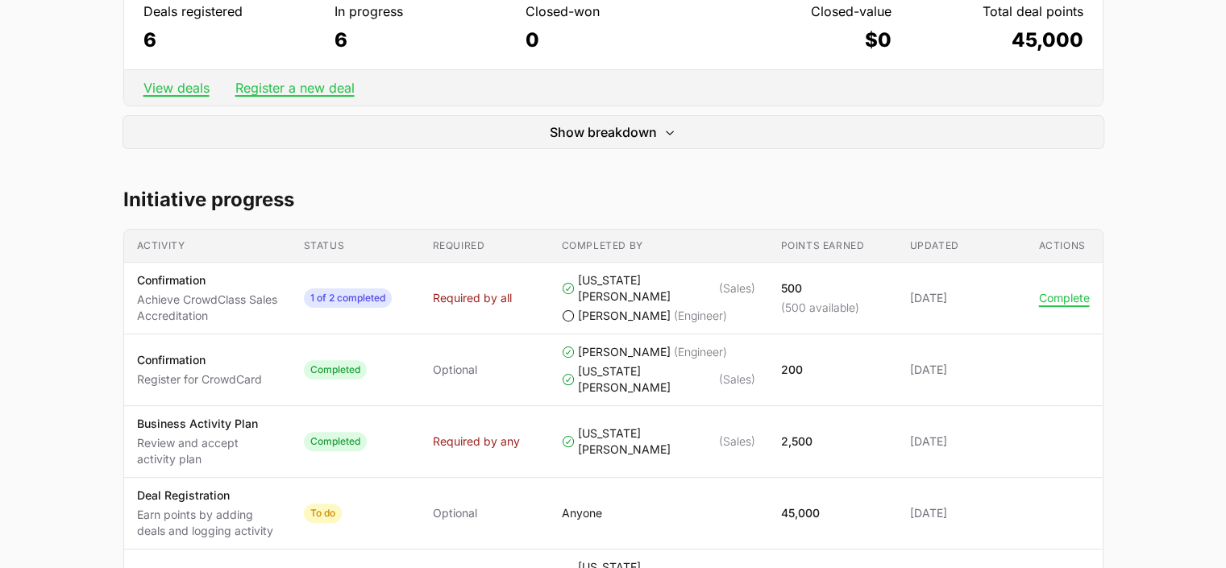
scroll to position [513, 0]
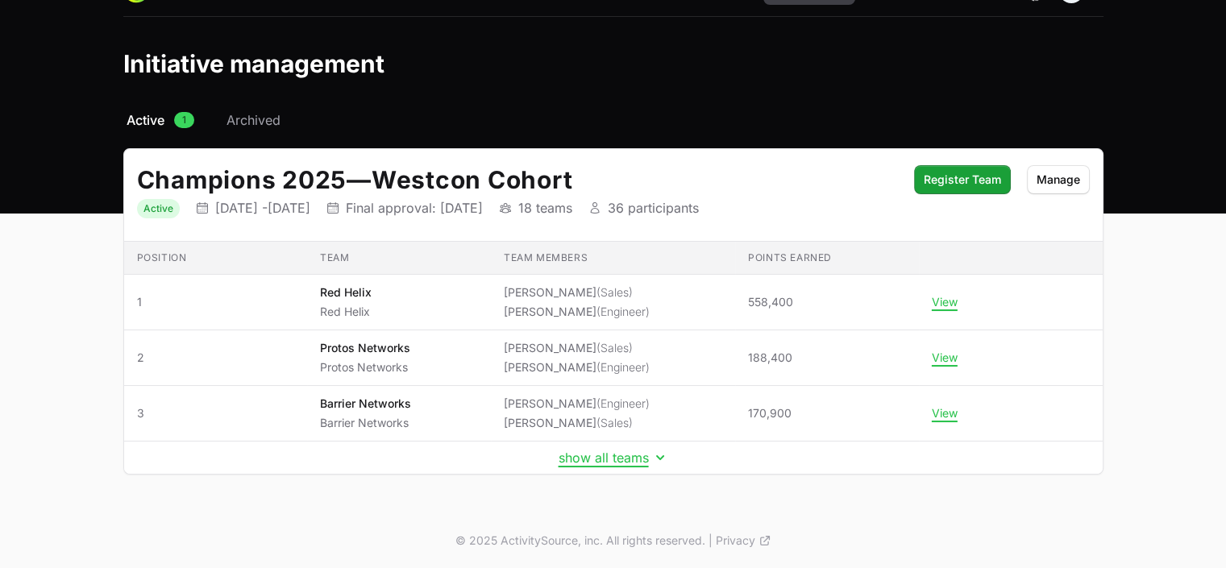
scroll to position [33, 0]
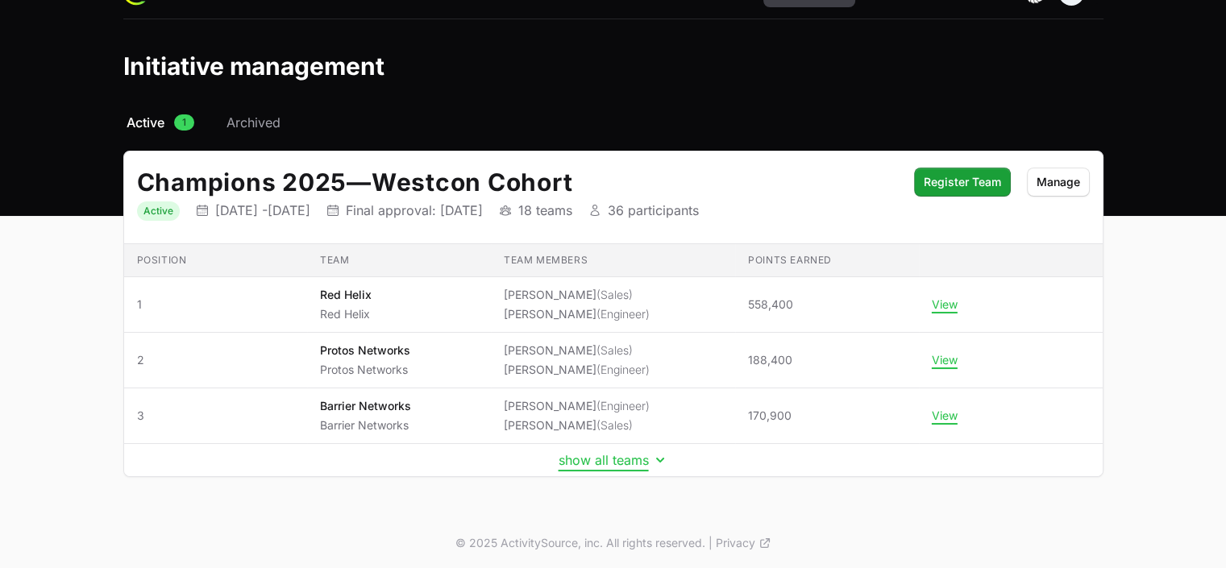
click at [597, 454] on button "show all teams" at bounding box center [613, 460] width 110 height 16
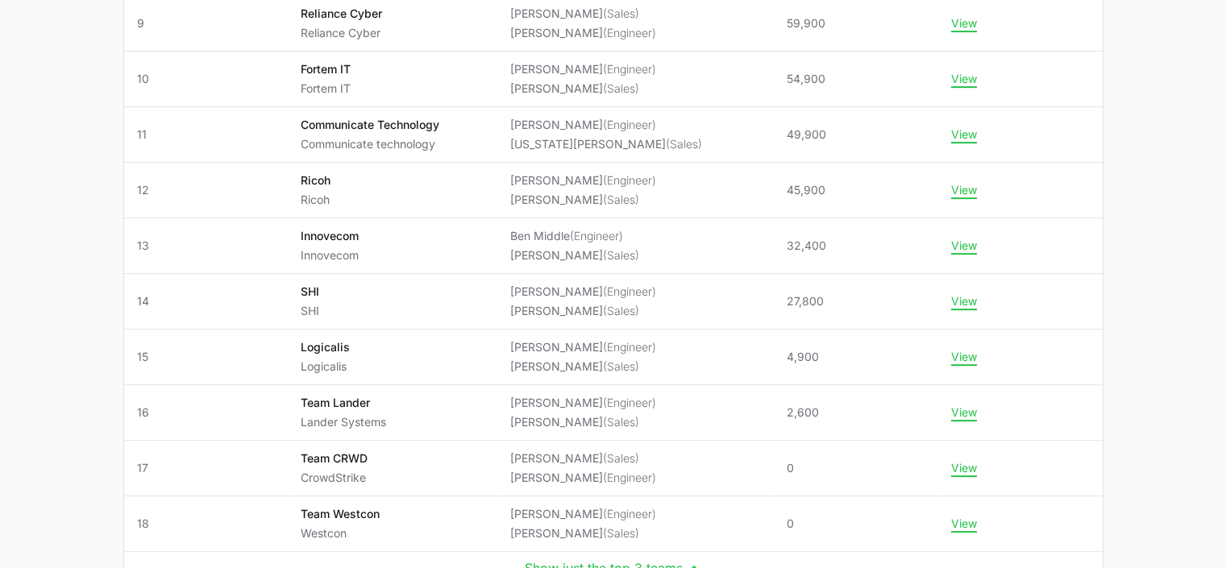
scroll to position [776, 0]
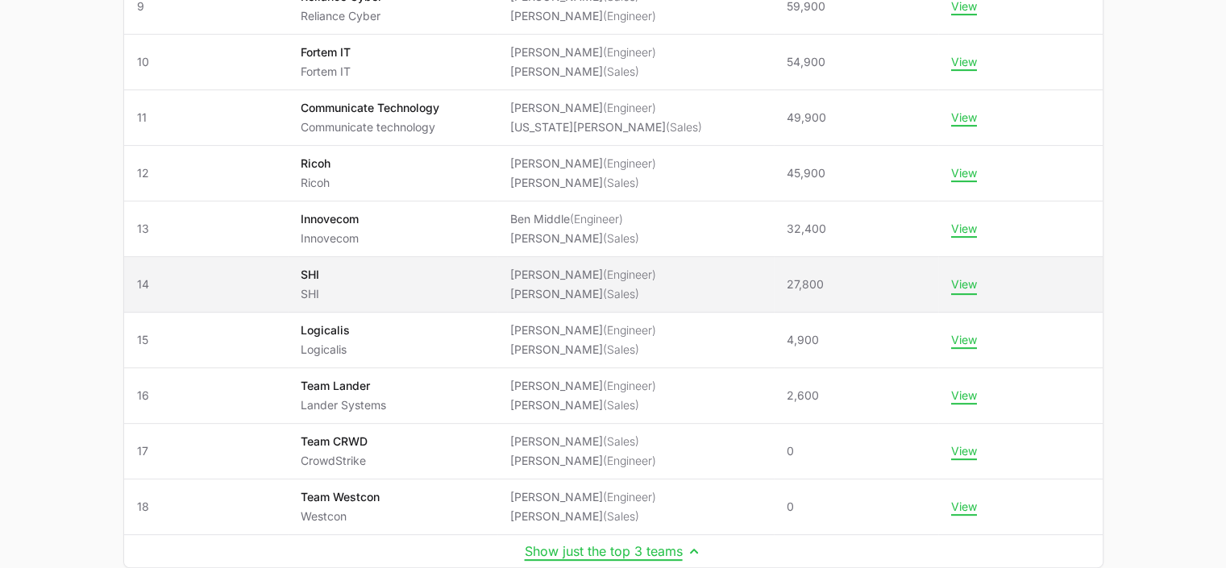
click at [961, 278] on button "View" at bounding box center [964, 284] width 26 height 15
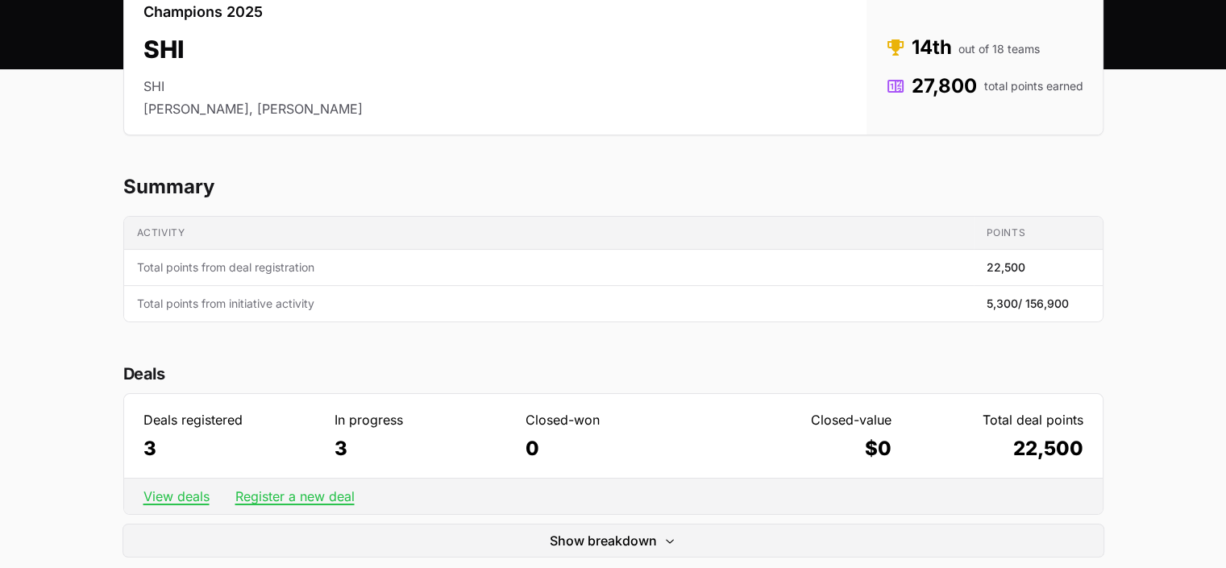
scroll to position [33, 0]
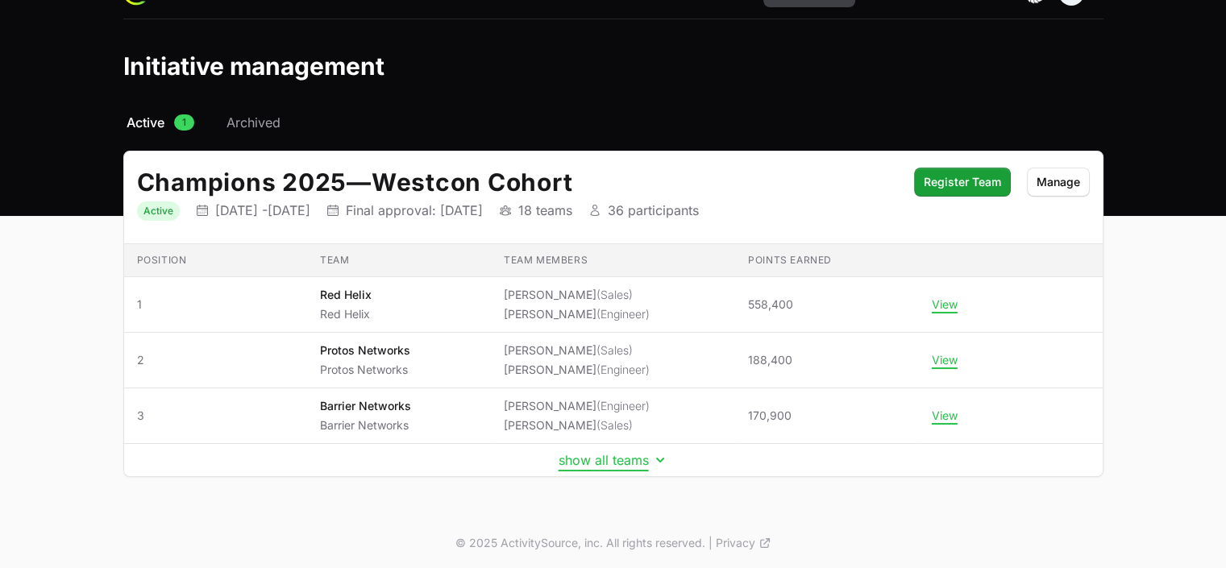
click at [596, 454] on button "show all teams" at bounding box center [613, 460] width 110 height 16
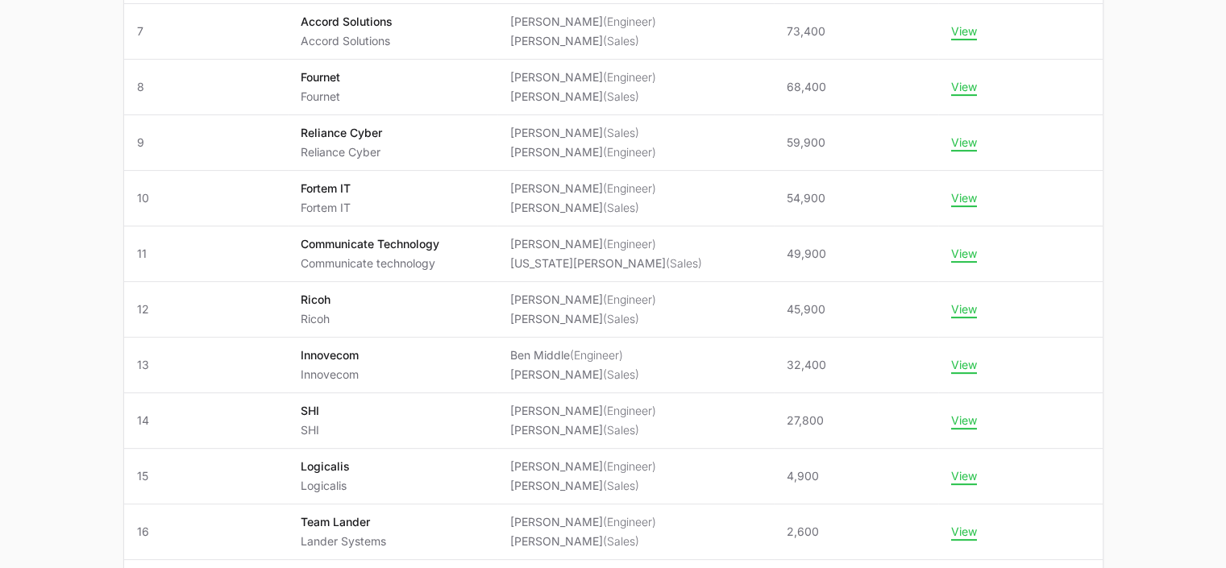
scroll to position [670, 0]
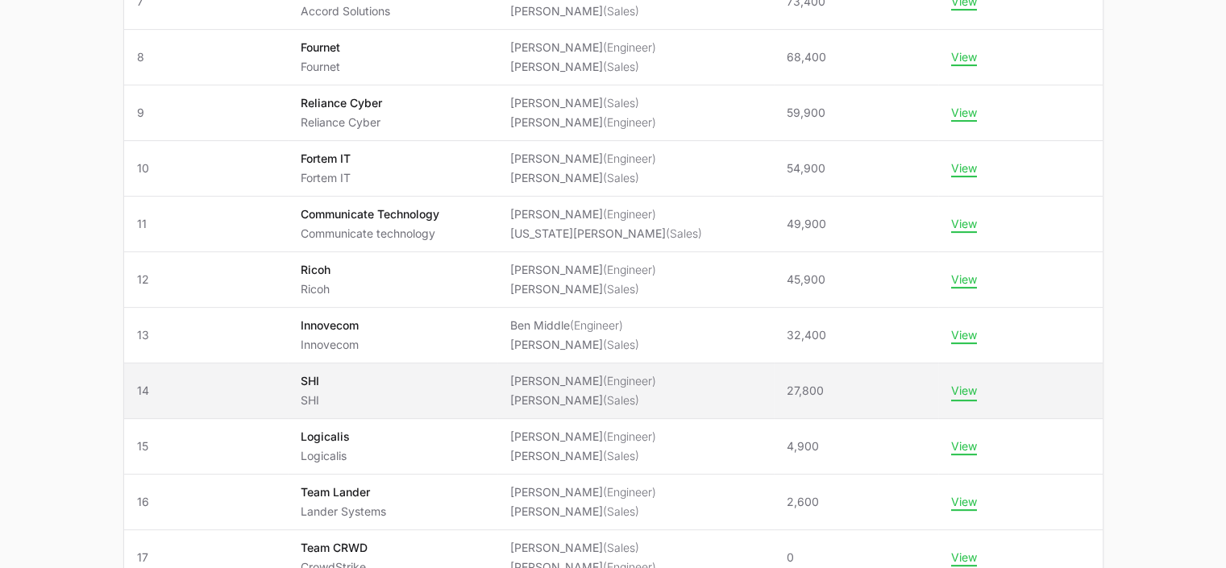
click at [958, 389] on button "View" at bounding box center [964, 391] width 26 height 15
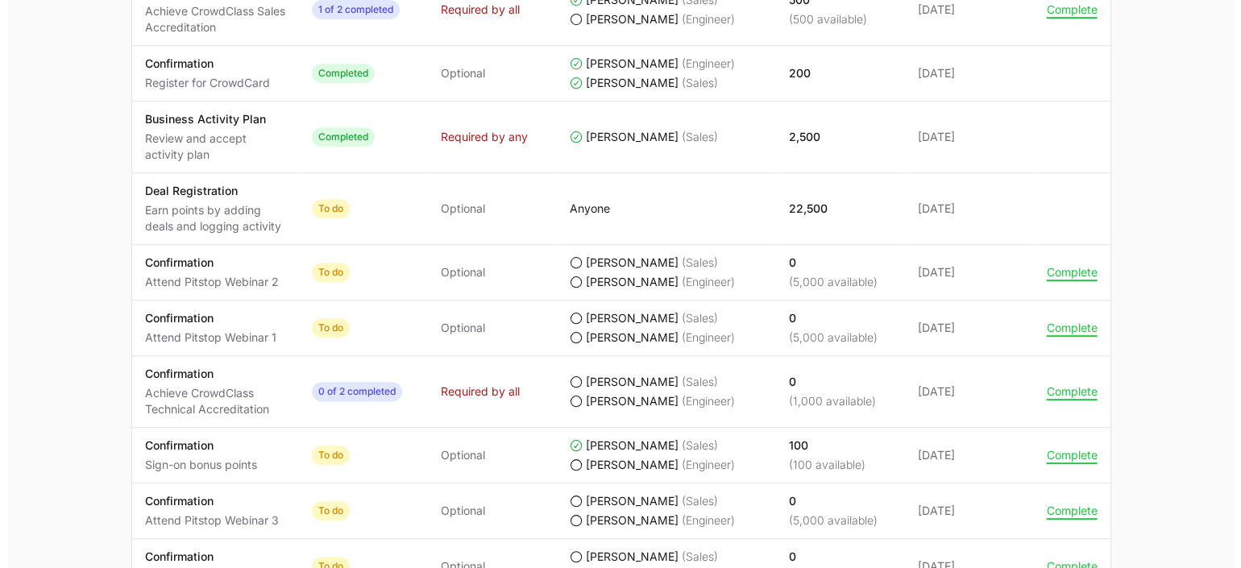
scroll to position [902, 0]
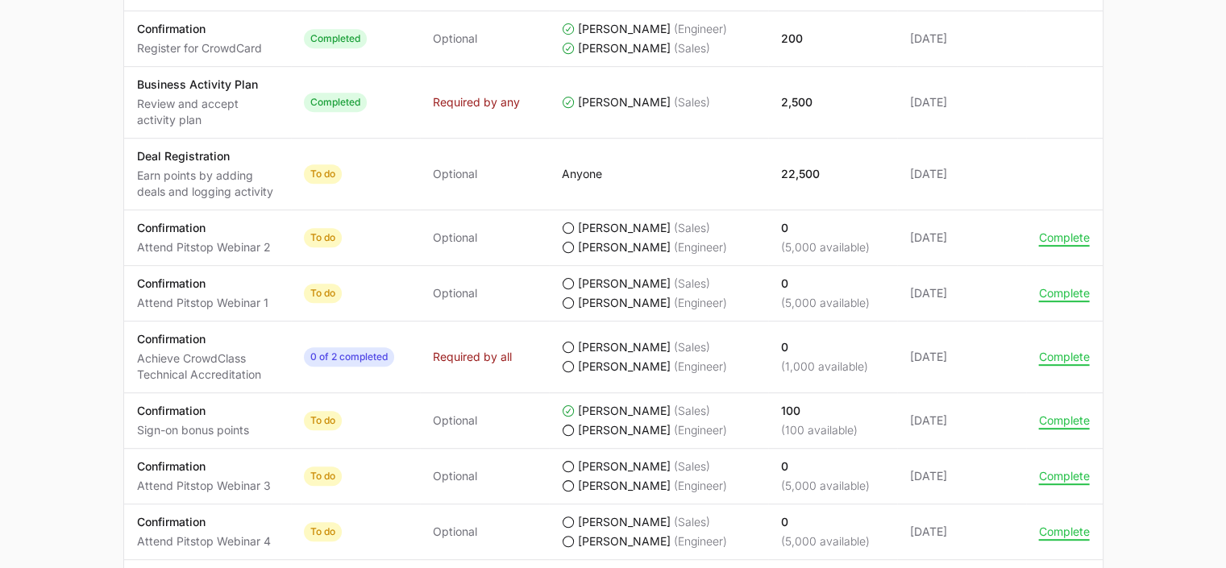
click at [568, 363] on icon "SHI's progress" at bounding box center [568, 366] width 13 height 13
click at [566, 370] on icon "SHI's progress" at bounding box center [567, 366] width 11 height 11
click at [566, 367] on icon "SHI's progress" at bounding box center [568, 366] width 13 height 13
drag, startPoint x: 1118, startPoint y: 352, endPoint x: 1066, endPoint y: 361, distance: 52.3
click at [1104, 356] on div "Champions 2025 SHI SHI Steve Downes, Chris Petrie Status Rank 14th out of 18 te…" at bounding box center [612, 241] width 1031 height 1974
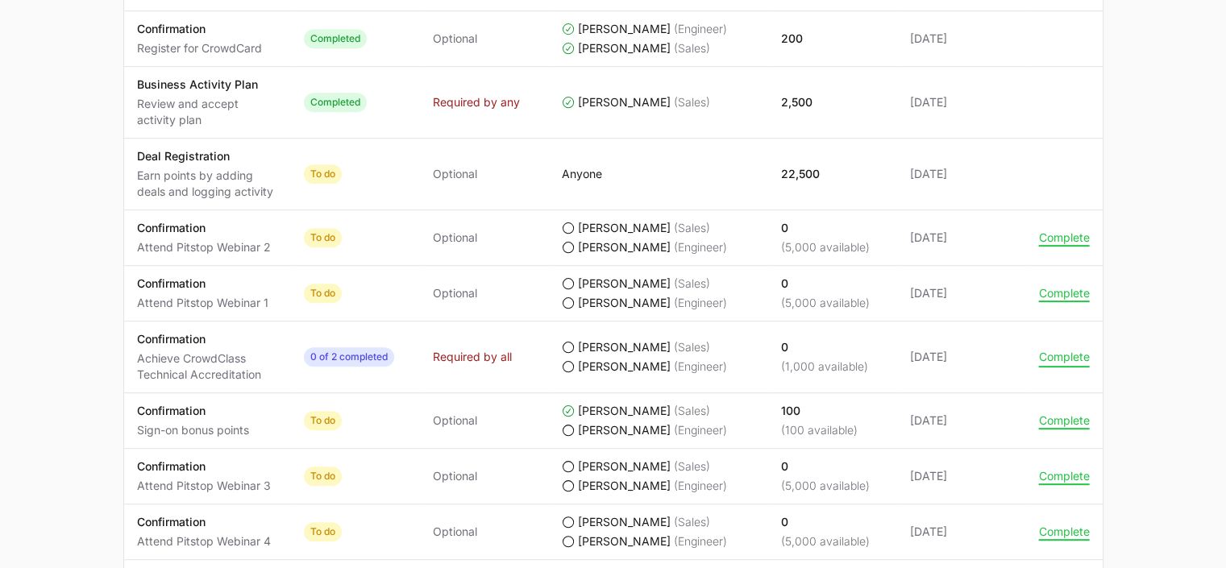
click at [1064, 351] on button "Complete" at bounding box center [1064, 357] width 51 height 15
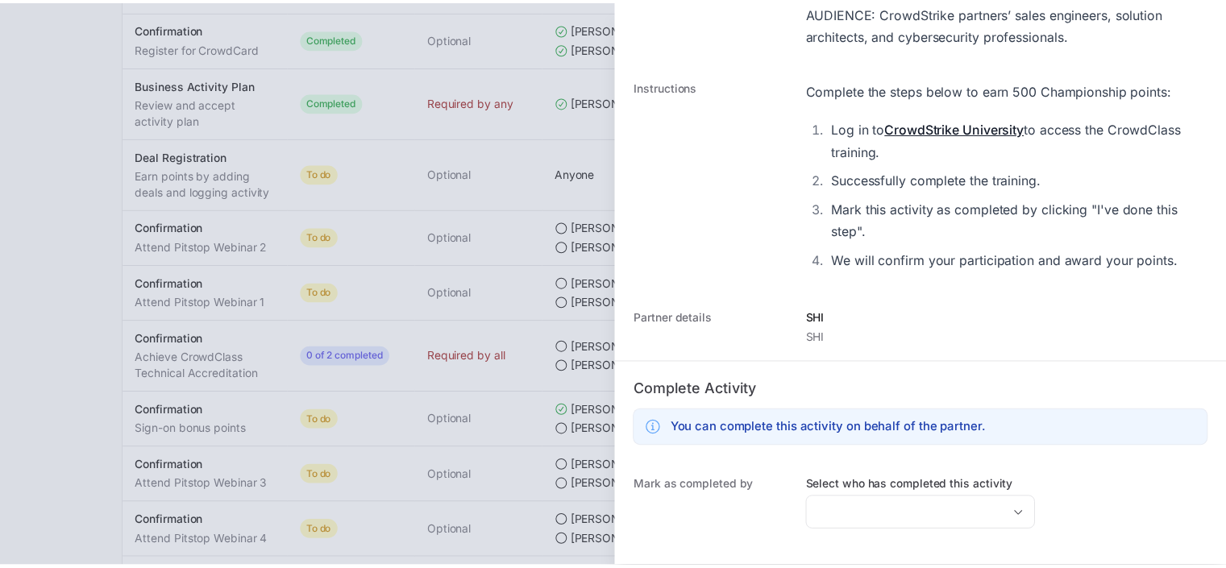
scroll to position [558, 0]
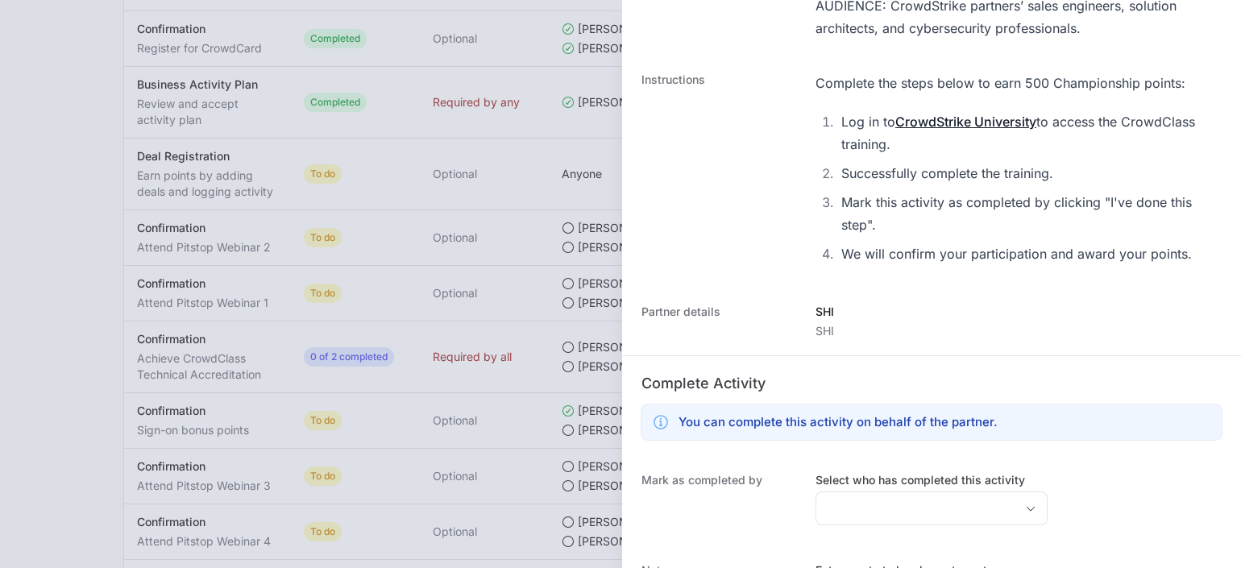
click at [42, 162] on div at bounding box center [620, 284] width 1241 height 568
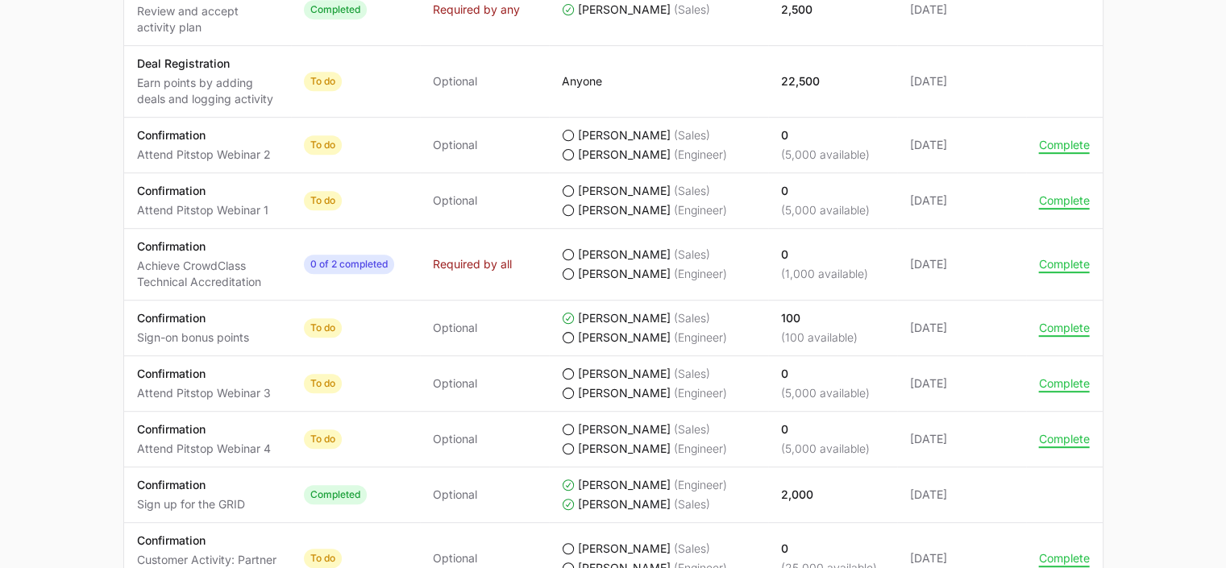
scroll to position [1000, 0]
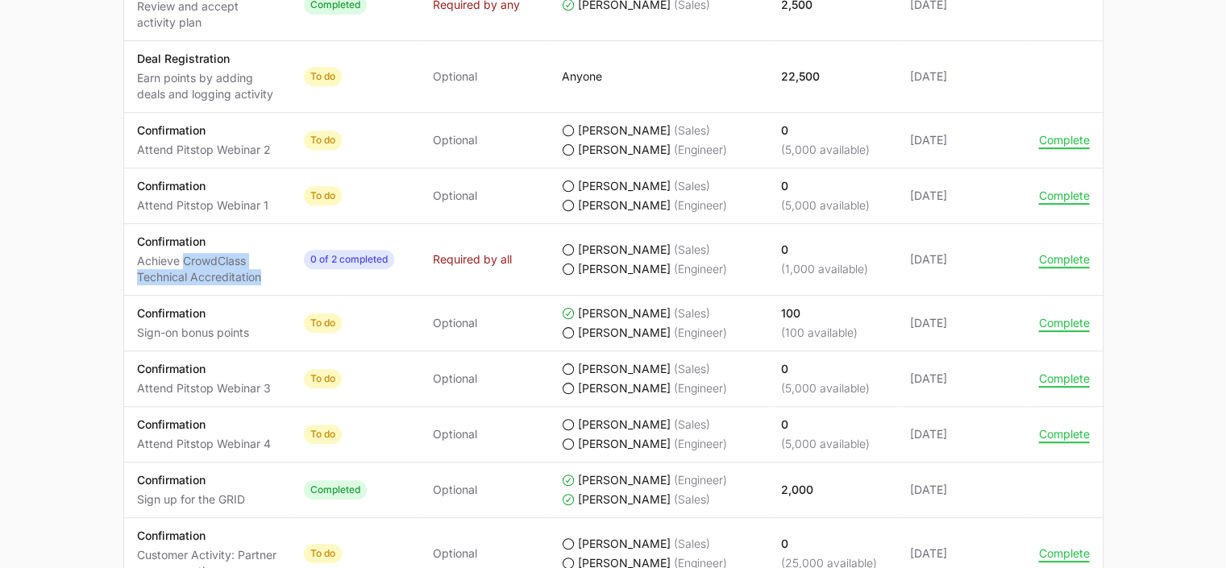
drag, startPoint x: 181, startPoint y: 258, endPoint x: 263, endPoint y: 270, distance: 82.3
click at [263, 270] on p "Achieve CrowdClass Technical Accreditation" at bounding box center [207, 269] width 141 height 32
copy p "CrowdClass Technical Accreditation"
click at [145, 254] on p "Achieve CrowdClass Technical Accreditation" at bounding box center [207, 269] width 141 height 32
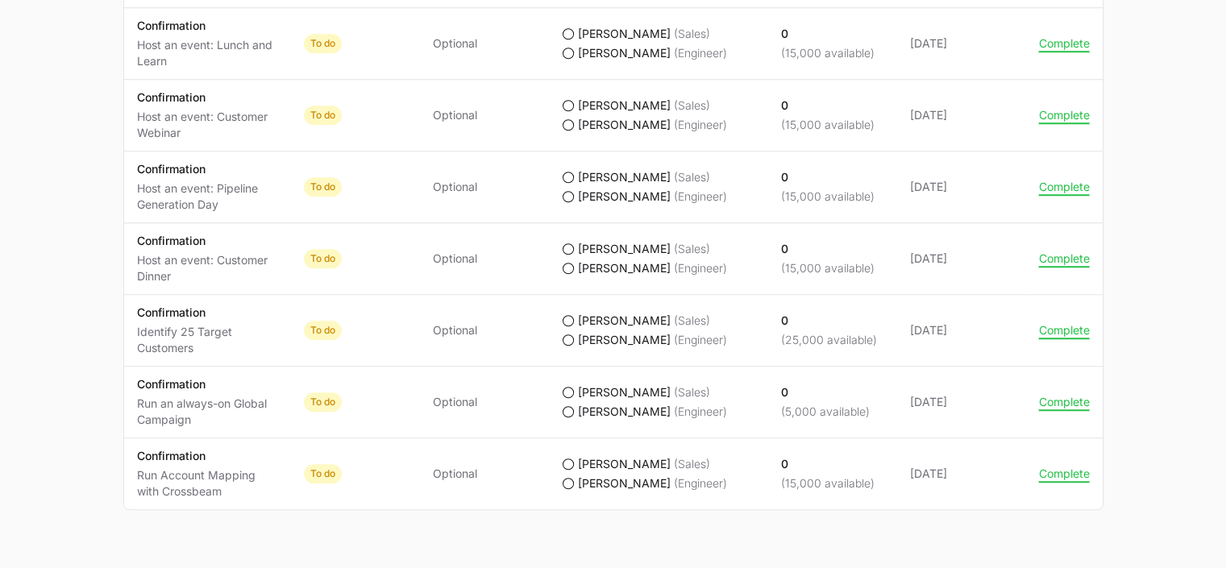
scroll to position [1612, 0]
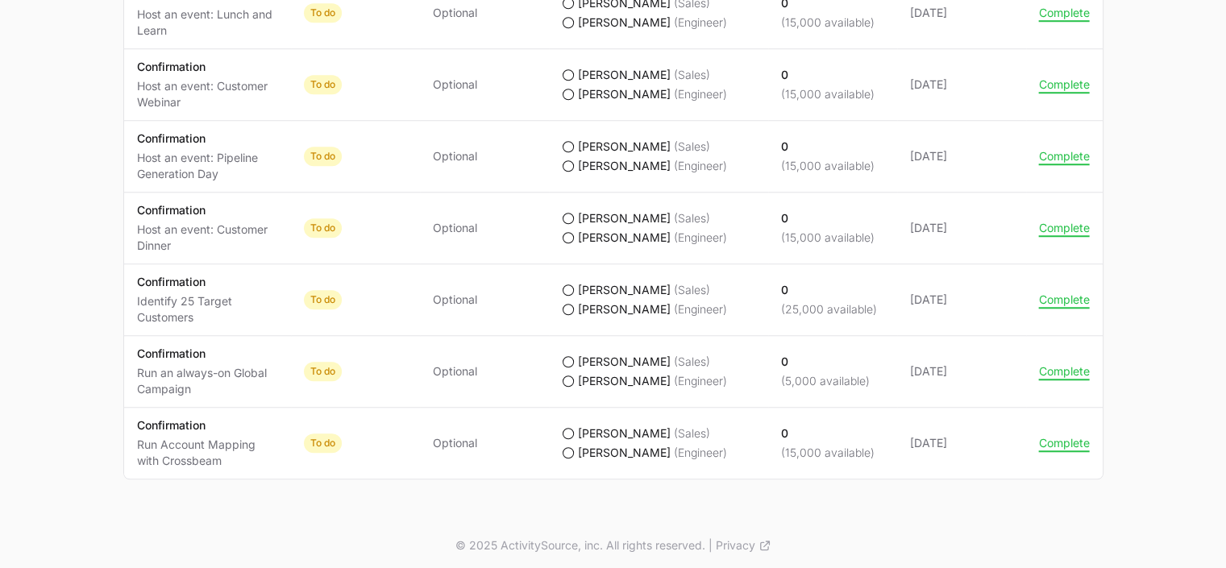
click at [214, 421] on p "Confirmation" at bounding box center [207, 425] width 141 height 16
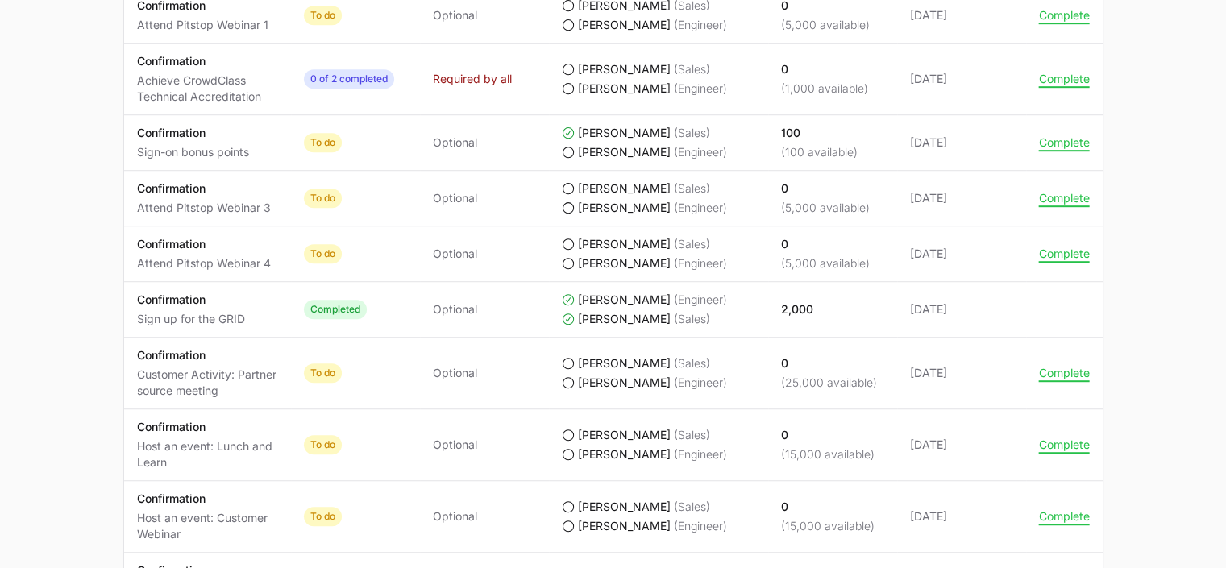
scroll to position [1209, 0]
